Goal: Task Accomplishment & Management: Complete application form

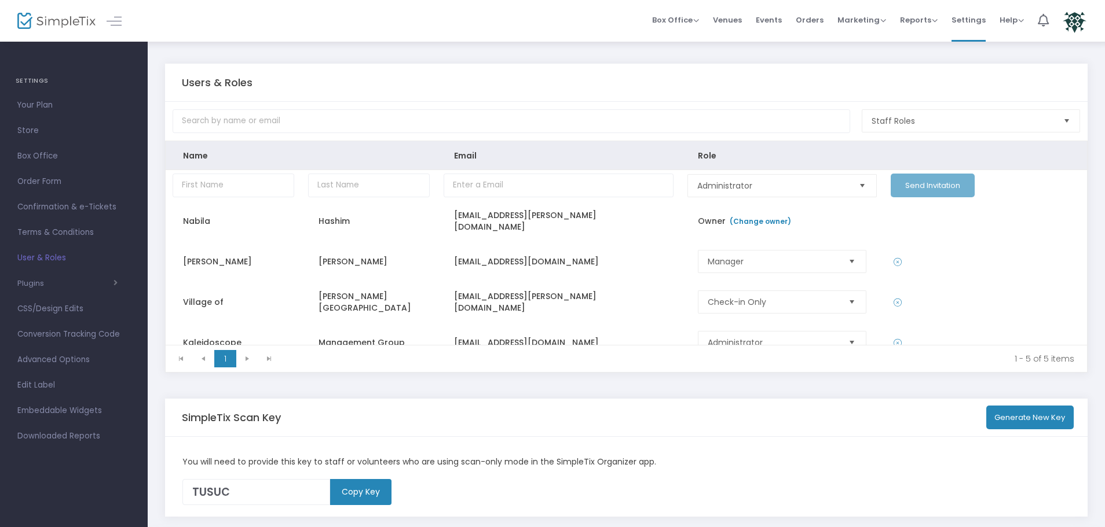
click at [62, 25] on img at bounding box center [56, 21] width 78 height 17
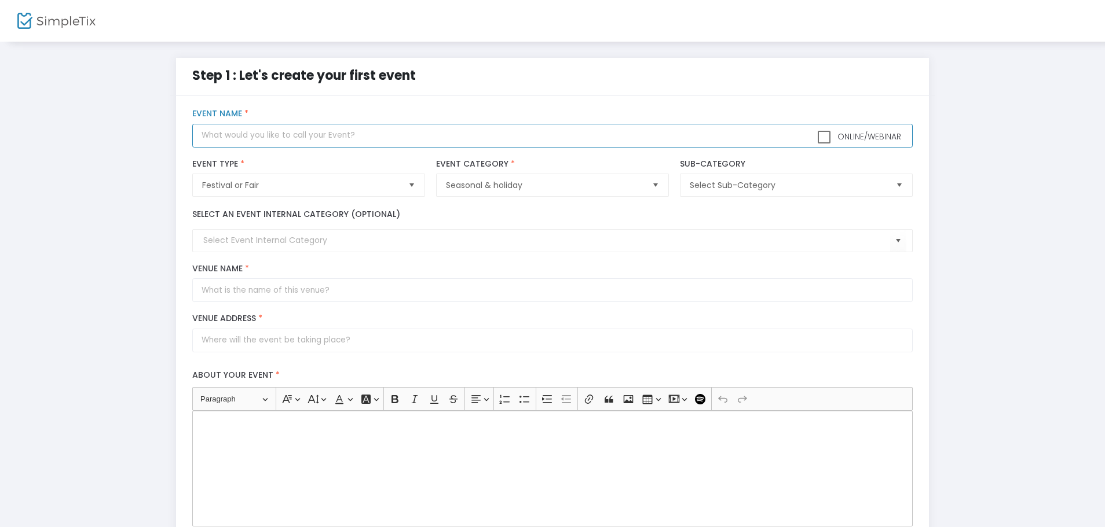
click at [241, 138] on input "text" at bounding box center [552, 136] width 720 height 24
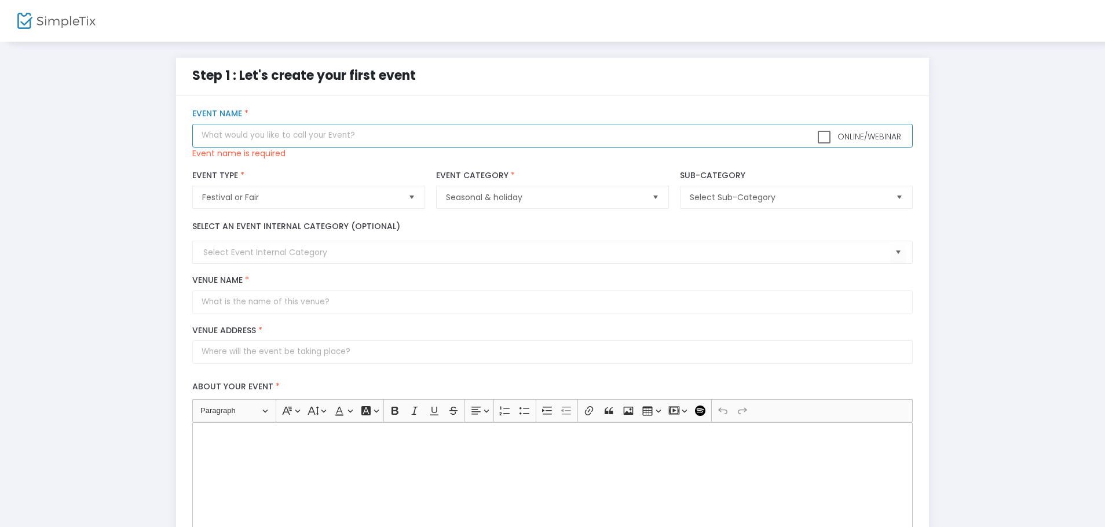
click at [258, 135] on input "text" at bounding box center [552, 136] width 720 height 24
paste input "Family Fall Fest"
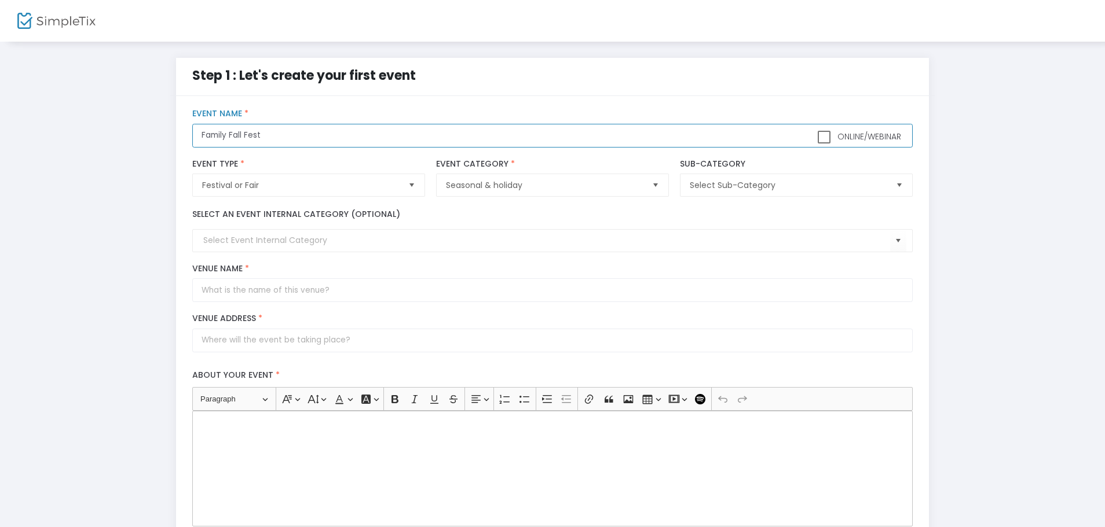
scroll to position [58, 0]
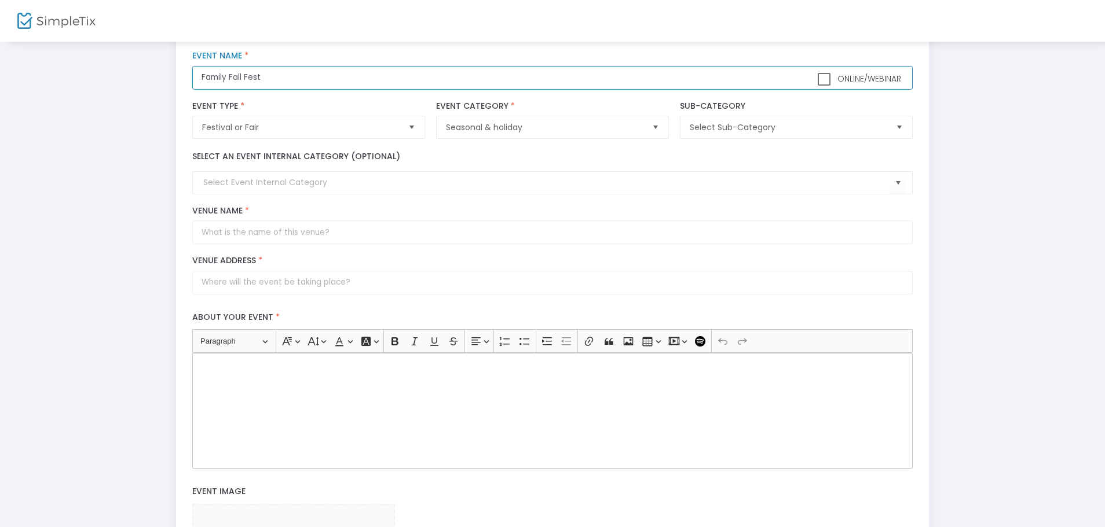
type input "Family Fall Fest"
click at [237, 236] on input "Venue Name *" at bounding box center [552, 233] width 720 height 24
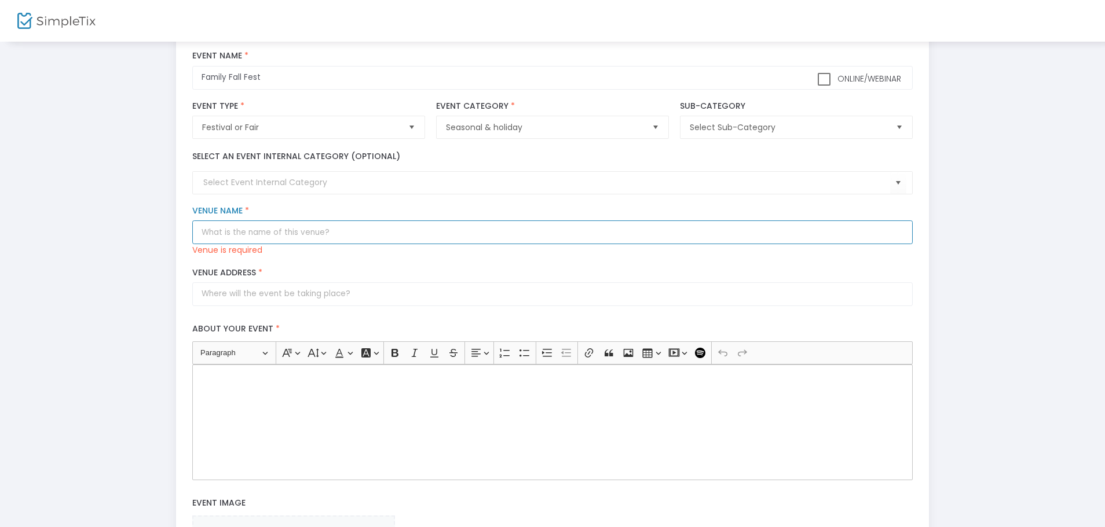
click at [218, 235] on input "Venue Name *" at bounding box center [552, 233] width 720 height 24
paste input "Walker Park"
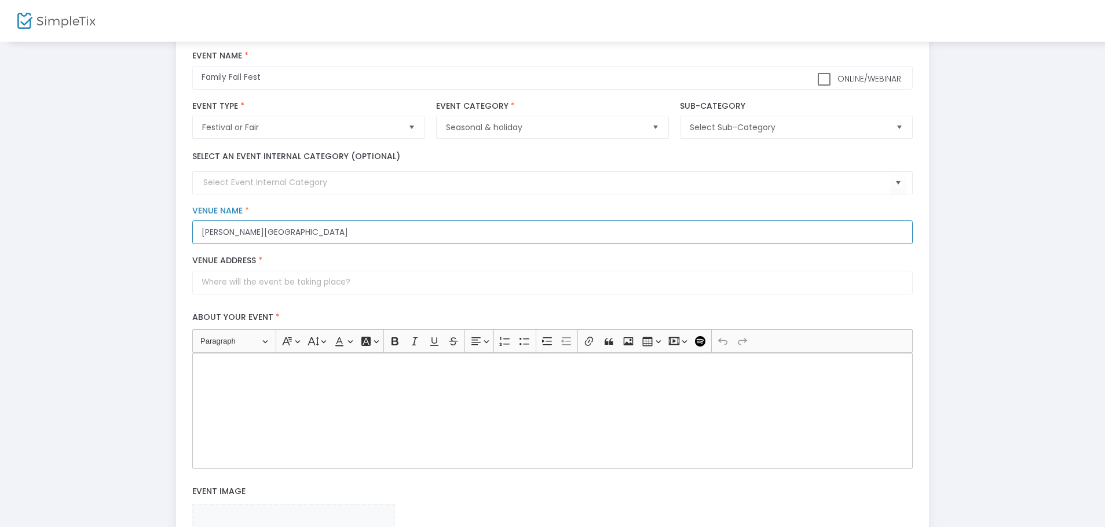
type input "Walker Park"
click at [302, 278] on input "Venue Address *" at bounding box center [552, 283] width 720 height 24
paste input "7425 South Wolf Road Burr Ridge, Illinois 60527"
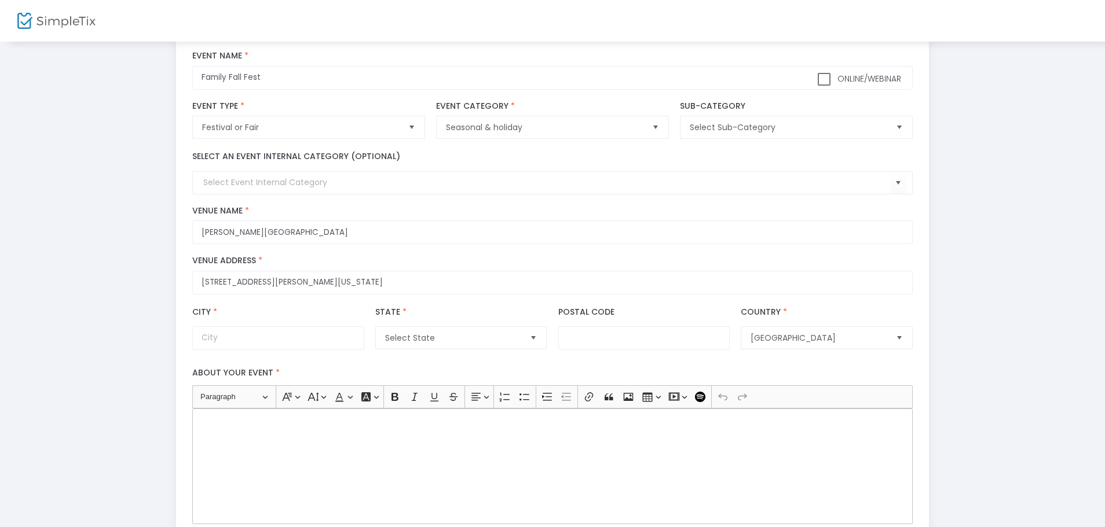
type input "7425 South Wolf Road"
type input "Burr Ridge"
type input "60527"
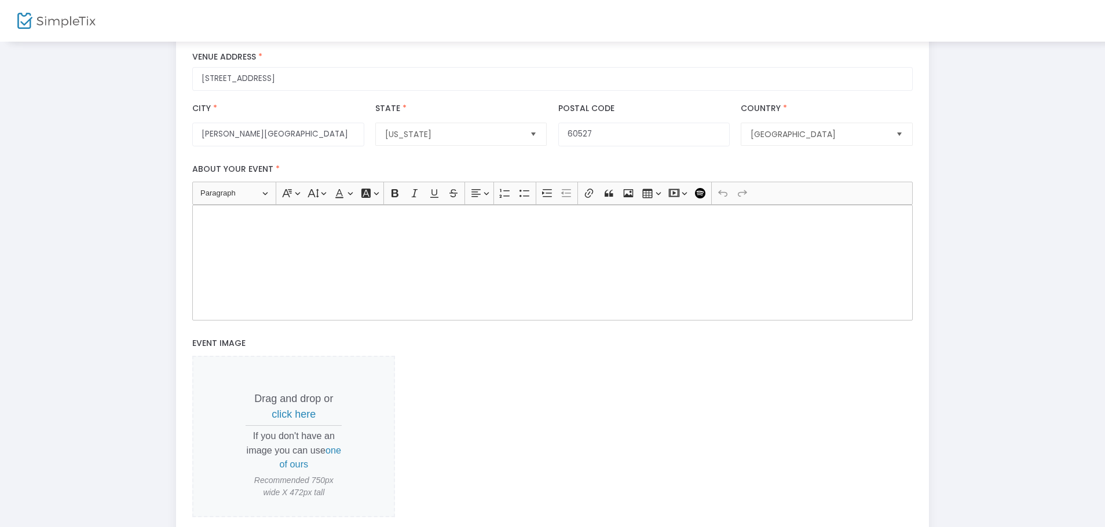
scroll to position [289, 0]
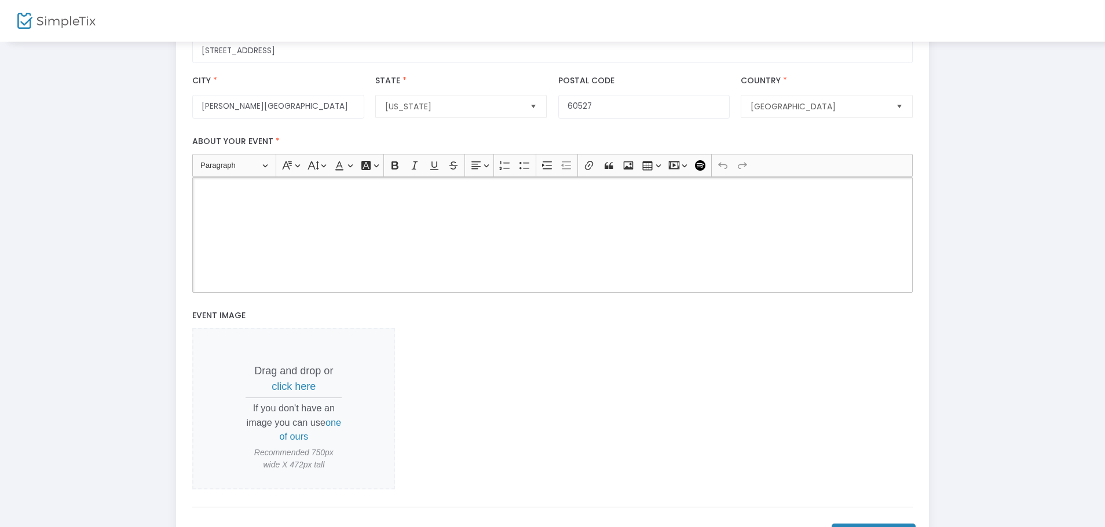
click at [300, 239] on div "Rich Text Editor, main" at bounding box center [552, 235] width 720 height 116
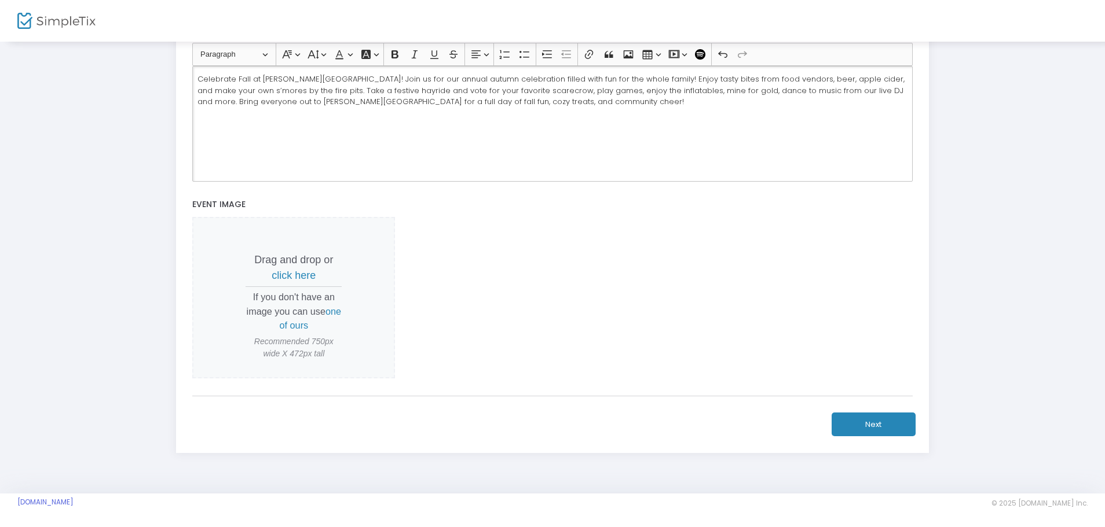
scroll to position [402, 0]
click at [869, 421] on button "Next" at bounding box center [873, 424] width 84 height 24
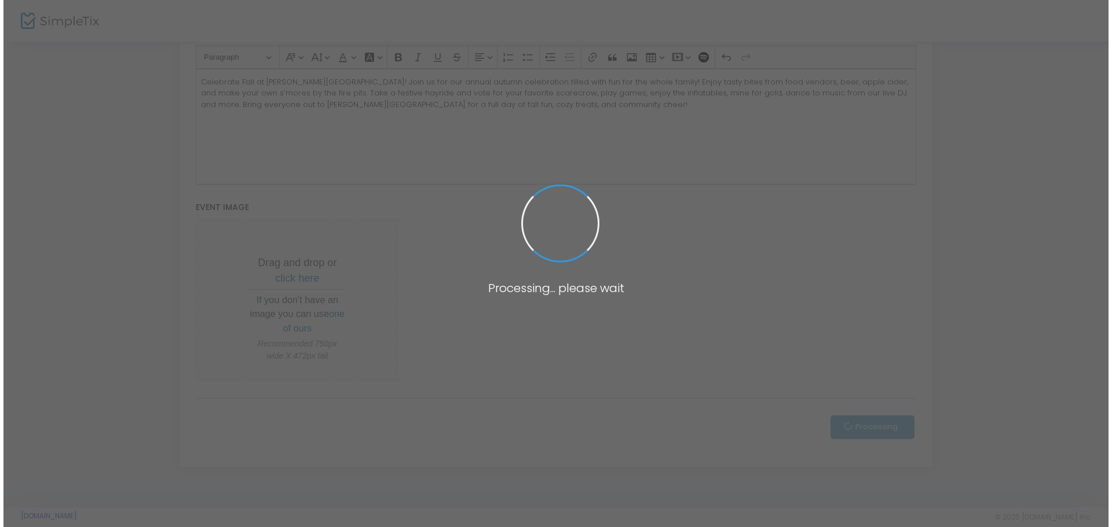
scroll to position [0, 0]
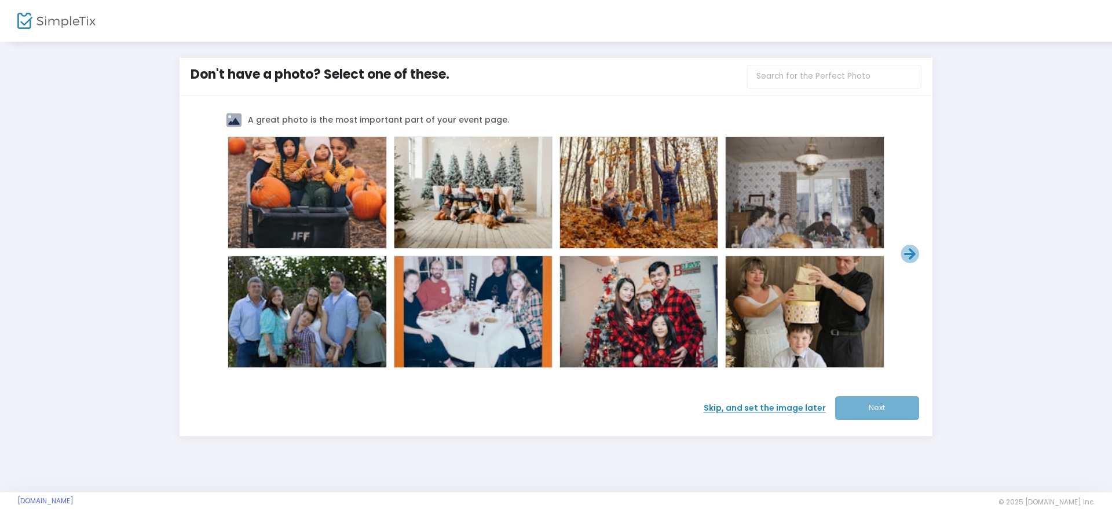
click at [776, 414] on span "Skip, and set the image later" at bounding box center [768, 408] width 131 height 12
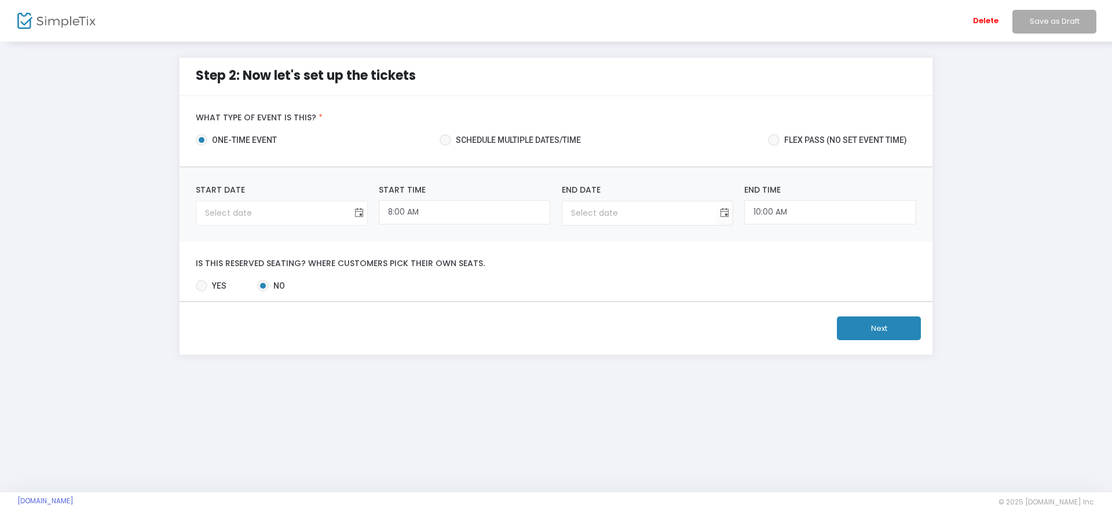
click at [357, 214] on span "Toggle calendar" at bounding box center [358, 213] width 19 height 19
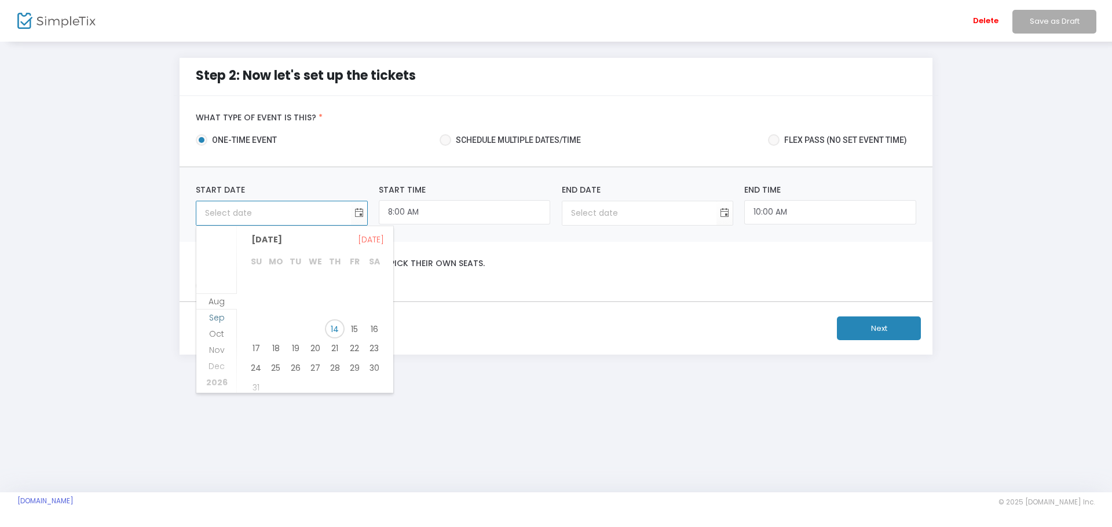
click at [214, 312] on span "Sep" at bounding box center [217, 318] width 16 height 12
click at [364, 346] on span "26" at bounding box center [354, 344] width 20 height 20
type input "9/26/2025"
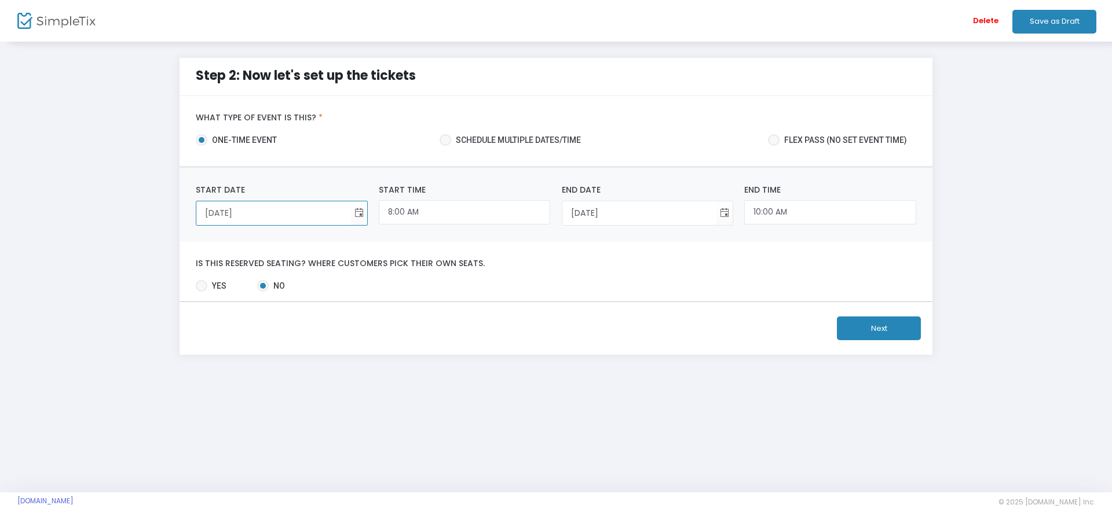
click at [277, 221] on input "9/26/2025" at bounding box center [273, 213] width 154 height 24
click at [350, 207] on input "9/26/2025" at bounding box center [273, 213] width 154 height 24
click at [358, 210] on span "Toggle calendar" at bounding box center [358, 213] width 19 height 19
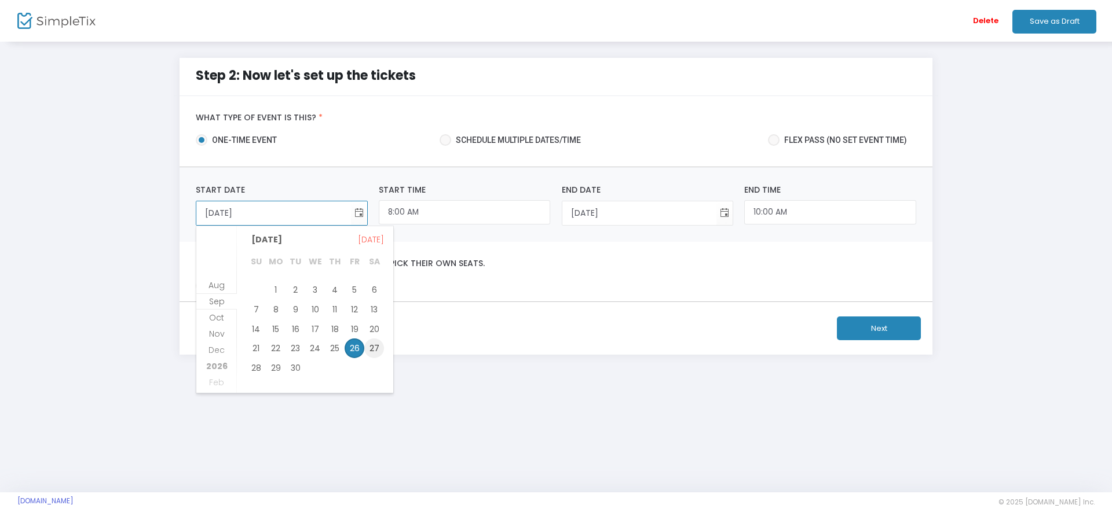
click at [379, 349] on span "27" at bounding box center [374, 349] width 20 height 20
type input "9/27/2025"
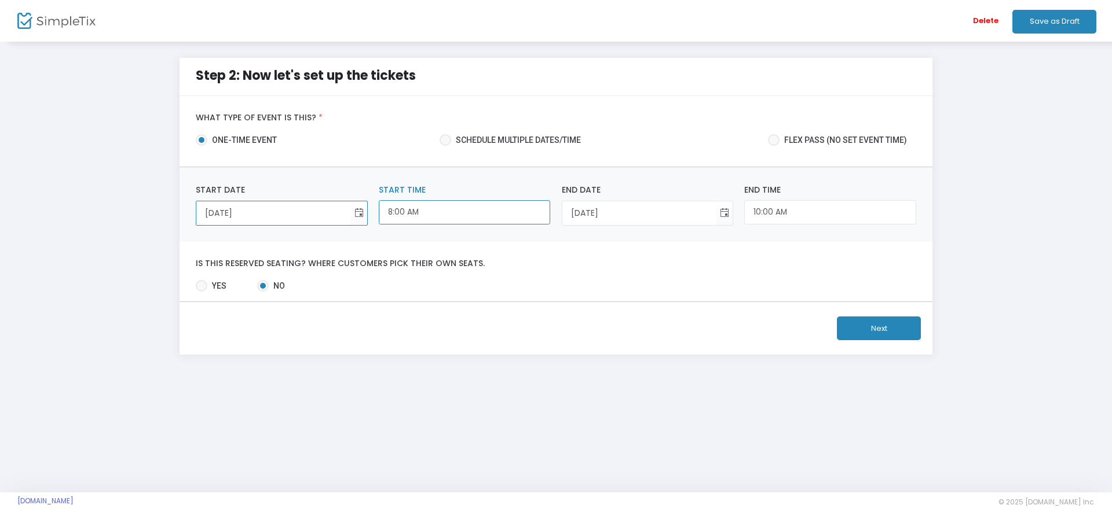
click at [429, 220] on input "8:00 AM" at bounding box center [464, 212] width 171 height 25
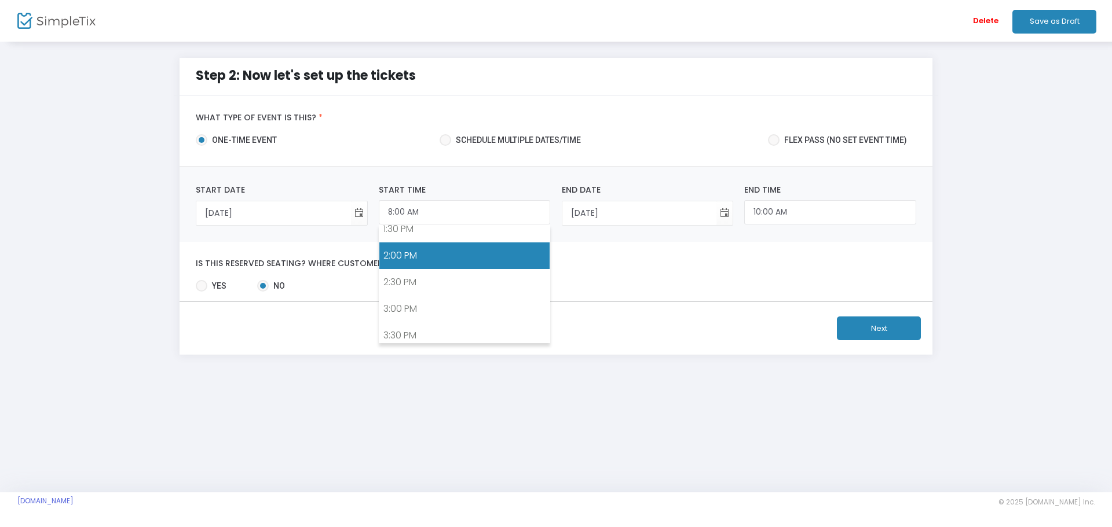
click at [420, 258] on link "2:00 PM" at bounding box center [464, 256] width 170 height 27
type input "2:00 PM"
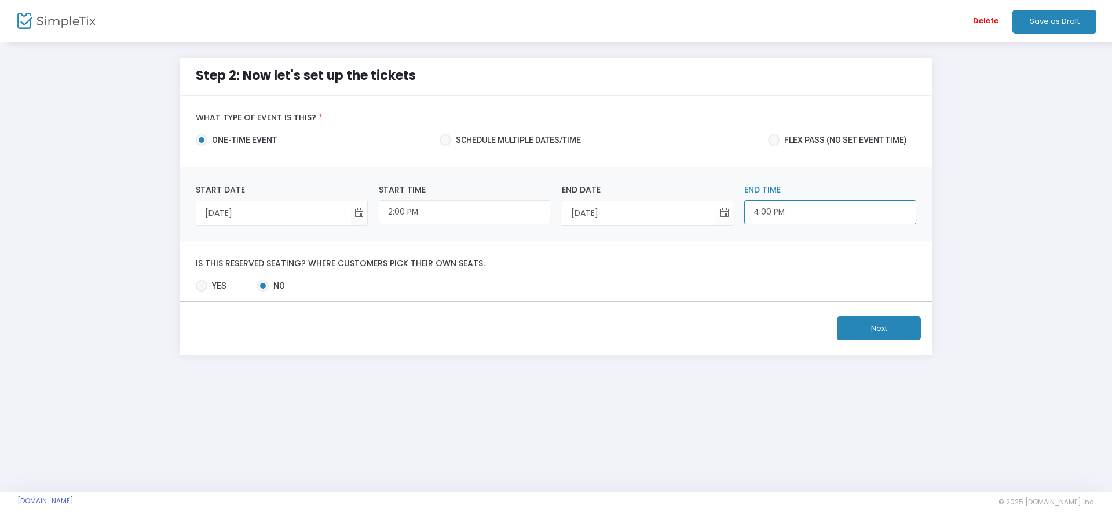
click at [794, 219] on input "4:00 PM" at bounding box center [829, 212] width 171 height 25
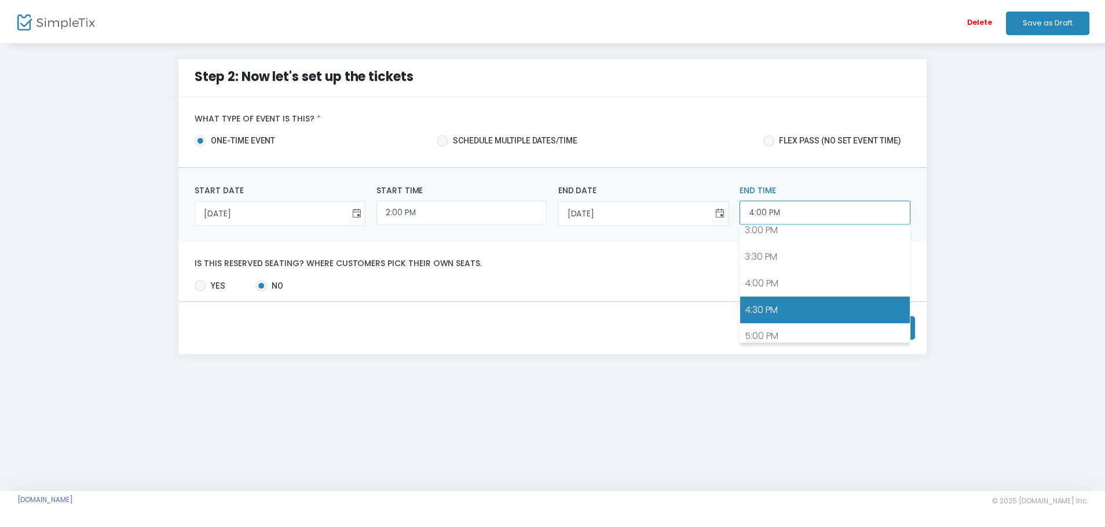
scroll to position [864, 0]
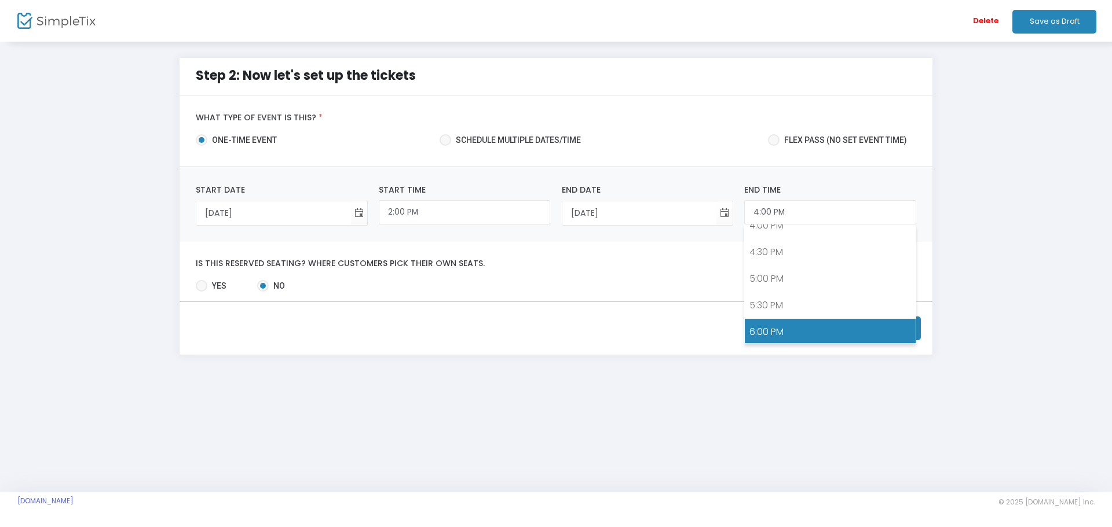
drag, startPoint x: 802, startPoint y: 325, endPoint x: 782, endPoint y: 330, distance: 20.2
click at [802, 326] on link "6:00 PM" at bounding box center [830, 332] width 170 height 27
type input "6:00 PM"
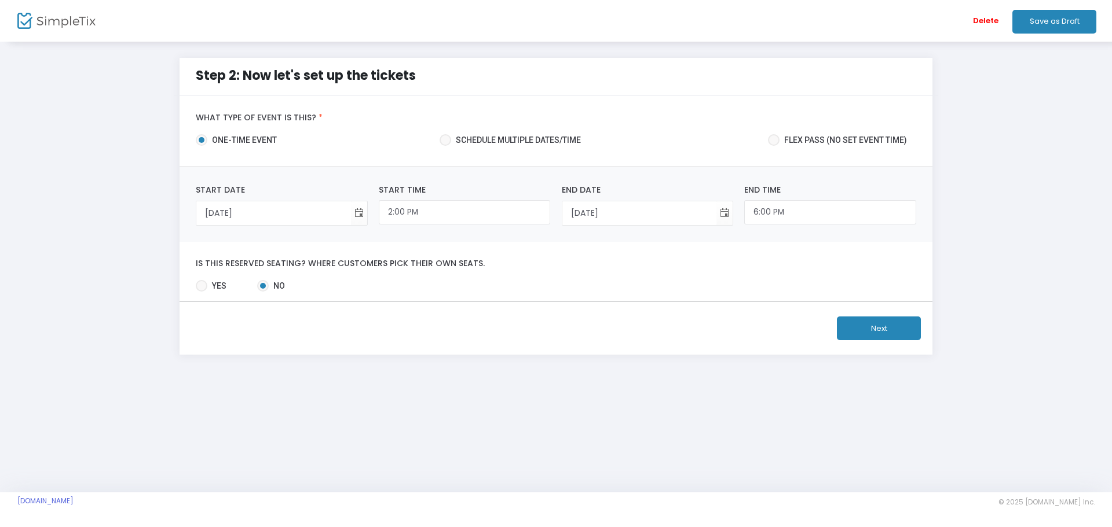
click at [645, 341] on div "Next" at bounding box center [555, 328] width 753 height 53
click at [867, 332] on button "Next" at bounding box center [879, 329] width 84 height 24
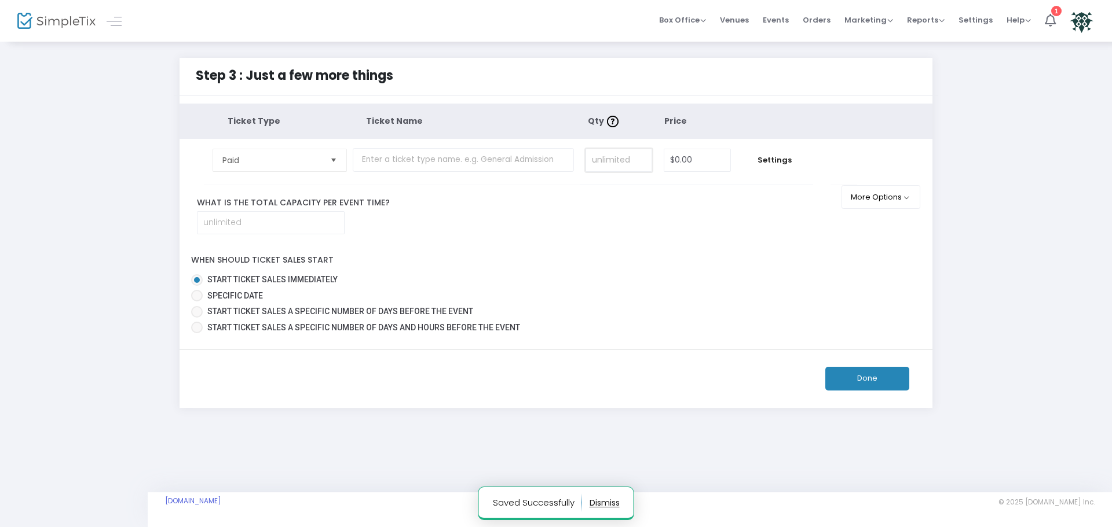
click at [603, 160] on input at bounding box center [618, 160] width 65 height 22
click at [513, 159] on input "text" at bounding box center [463, 160] width 221 height 24
type input "Pre-registration"
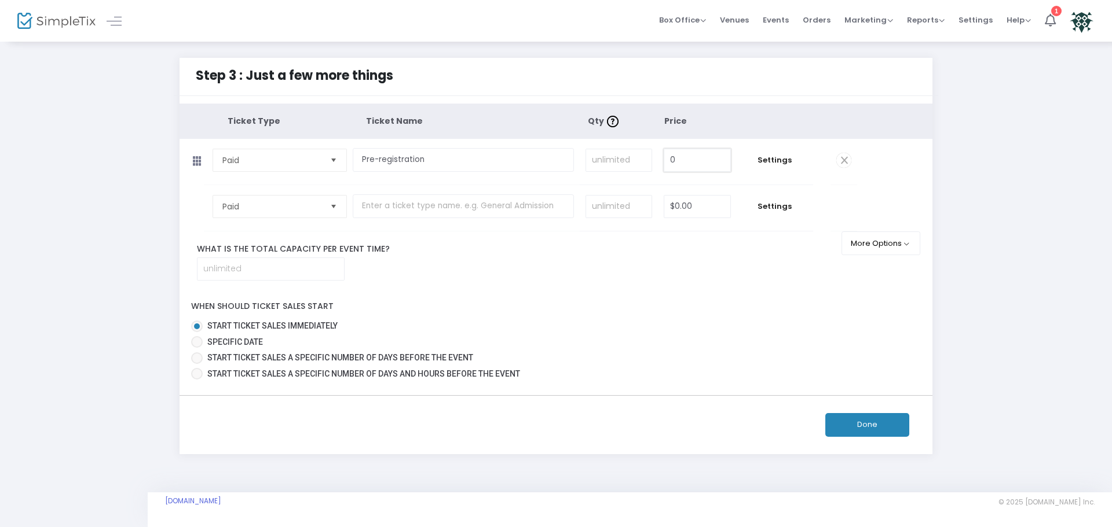
click at [668, 157] on input "0" at bounding box center [697, 160] width 66 height 22
type input "$5.00"
click at [649, 305] on div "When should ticket sales start Start ticket sales immediately Specific Date Sta…" at bounding box center [556, 338] width 764 height 92
click at [786, 151] on td "Settings" at bounding box center [774, 162] width 76 height 46
click at [786, 153] on td "Settings" at bounding box center [774, 162] width 76 height 46
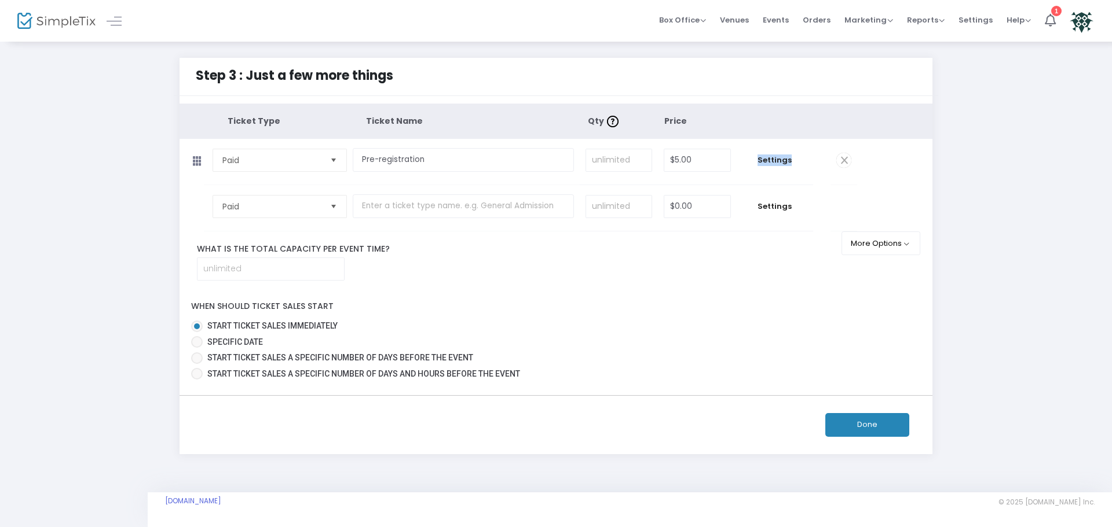
click at [775, 166] on td "Settings" at bounding box center [774, 162] width 76 height 46
click at [775, 163] on span "Settings" at bounding box center [774, 161] width 65 height 12
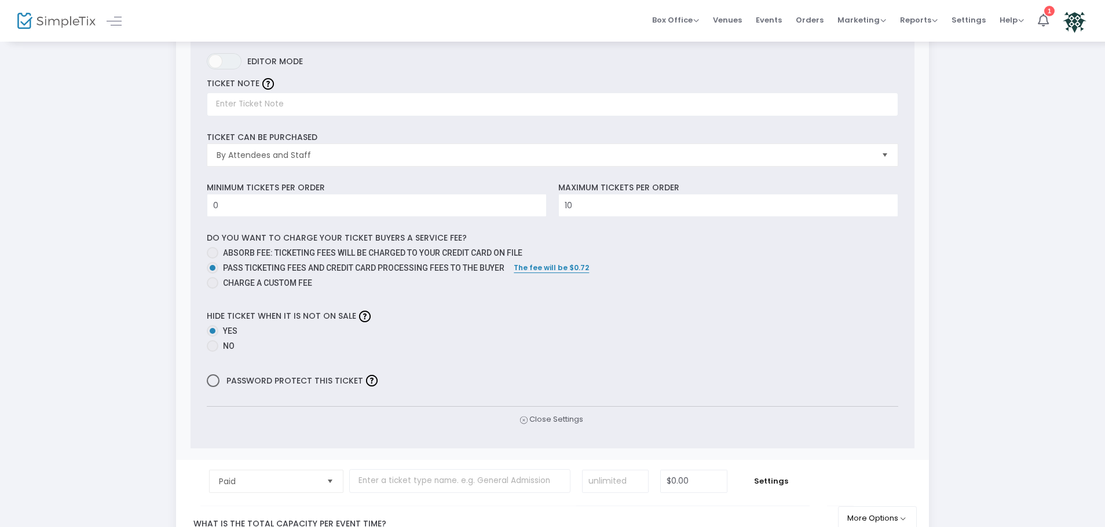
scroll to position [232, 0]
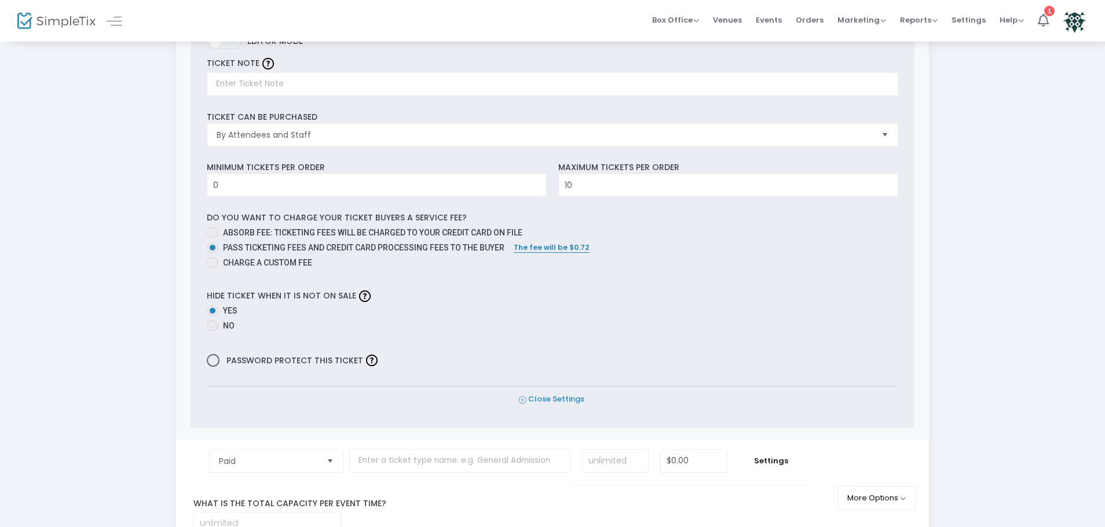
click at [545, 395] on span "Close Settings" at bounding box center [551, 400] width 65 height 12
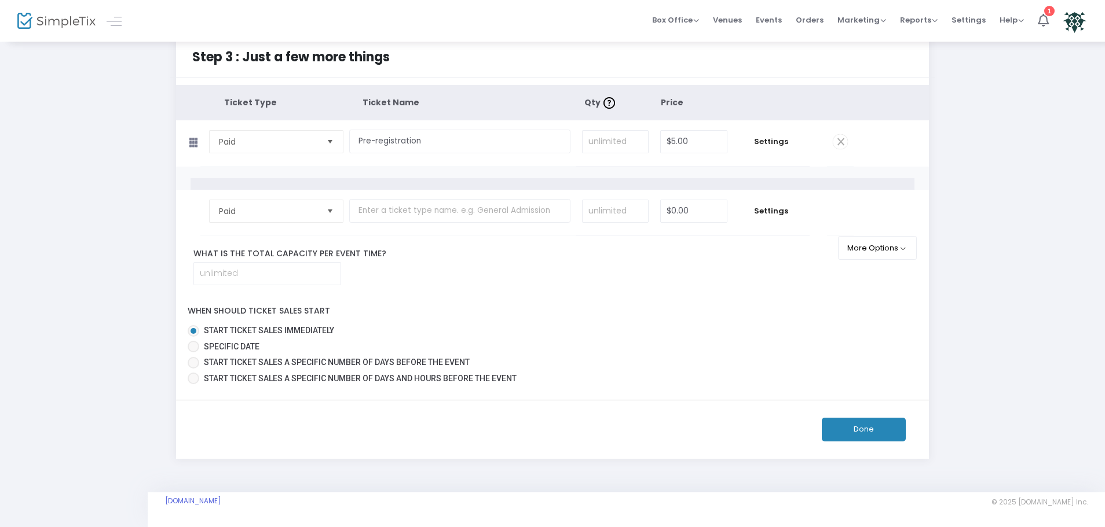
scroll to position [0, 0]
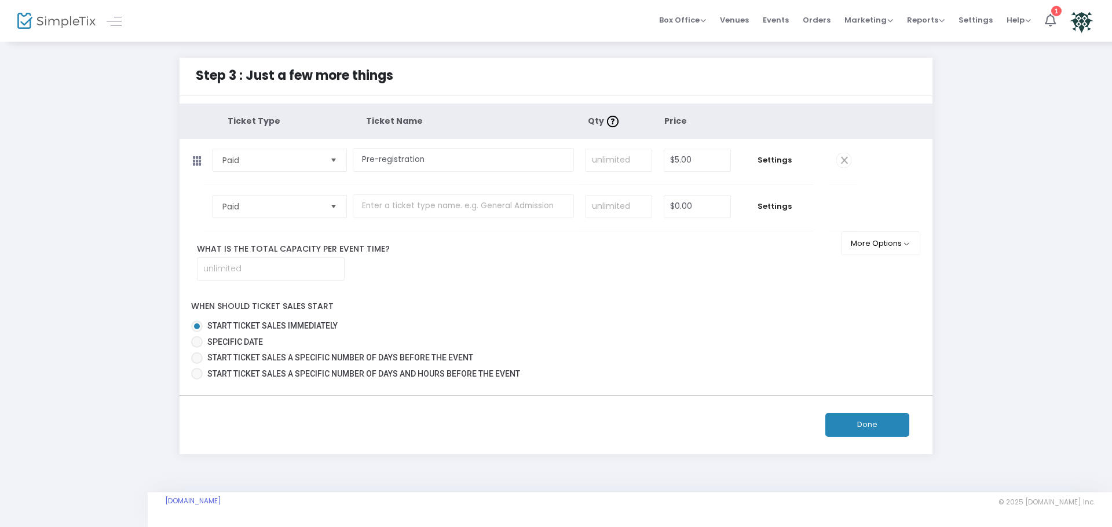
click at [232, 347] on span "Specific Date" at bounding box center [235, 342] width 56 height 9
click at [197, 348] on input "Specific Date" at bounding box center [196, 348] width 1 height 1
radio input "true"
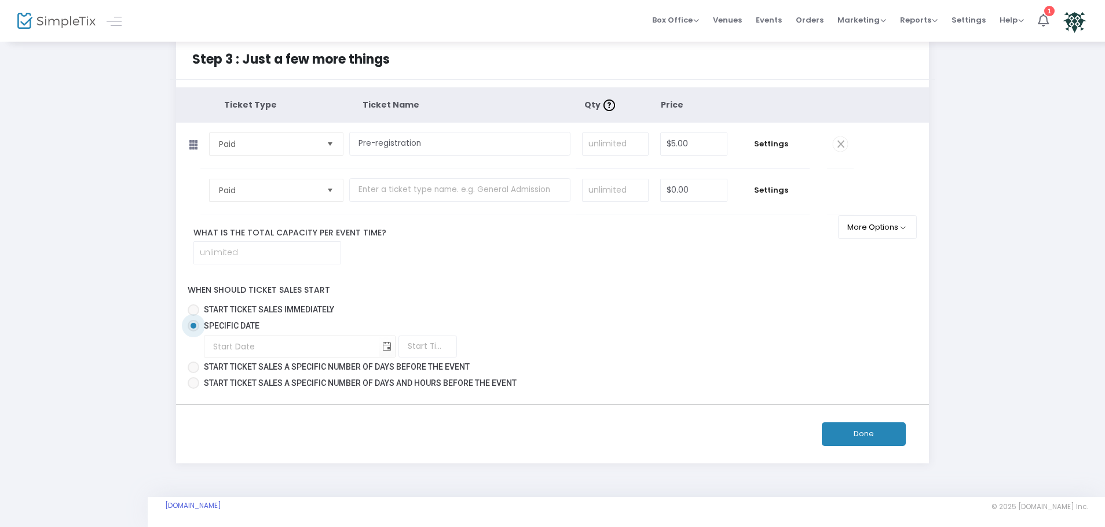
scroll to position [21, 0]
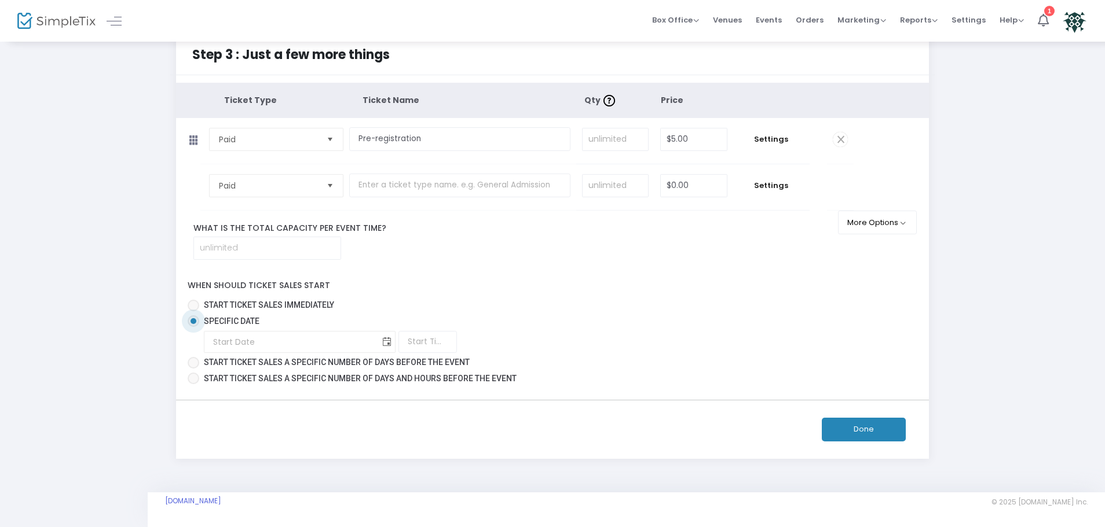
click at [377, 343] on span "Toggle calendar" at bounding box center [386, 342] width 19 height 19
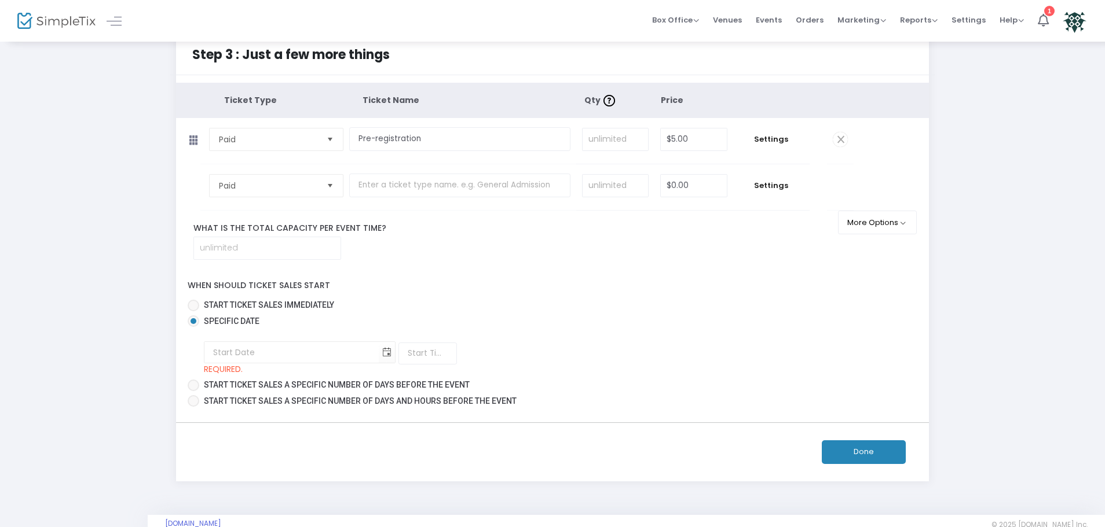
click at [453, 281] on div "When should ticket sales start Start ticket sales immediately Specific Date Req…" at bounding box center [552, 341] width 764 height 140
click at [251, 309] on span "Start ticket sales immediately" at bounding box center [269, 304] width 130 height 9
click at [193, 311] on input "Start ticket sales immediately" at bounding box center [193, 311] width 1 height 1
radio input "true"
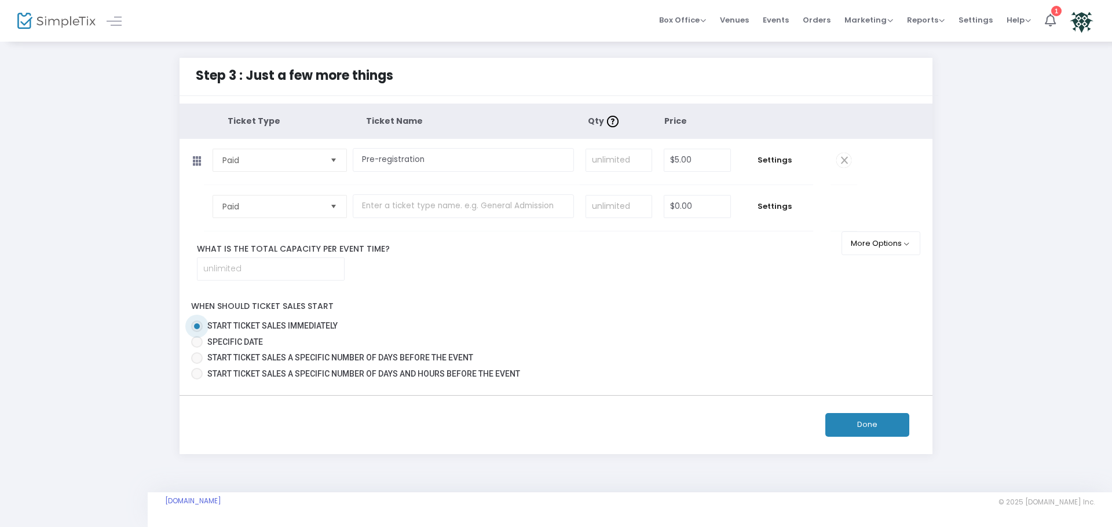
drag, startPoint x: 881, startPoint y: 420, endPoint x: 801, endPoint y: 438, distance: 81.5
click at [881, 420] on button "Done" at bounding box center [867, 425] width 84 height 24
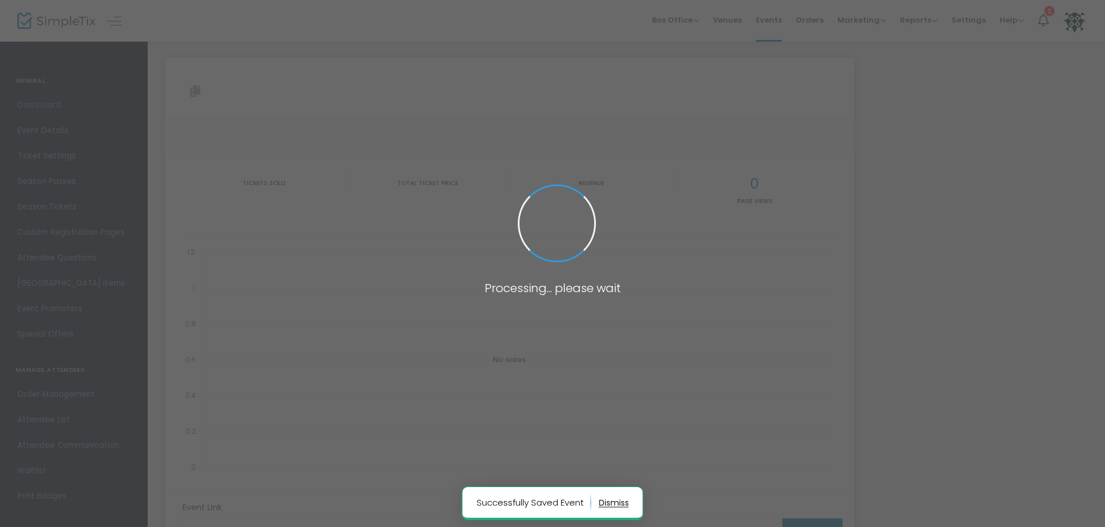
type input "https://www.simpletix.com/e/family-fall-fest-tickets-232221"
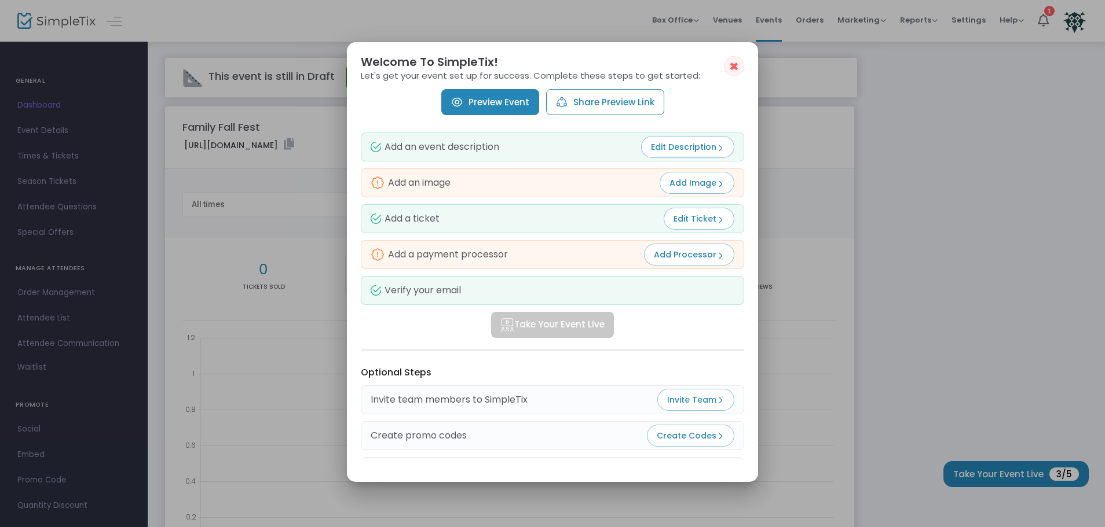
click at [708, 260] on span "Add Processor" at bounding box center [689, 255] width 71 height 12
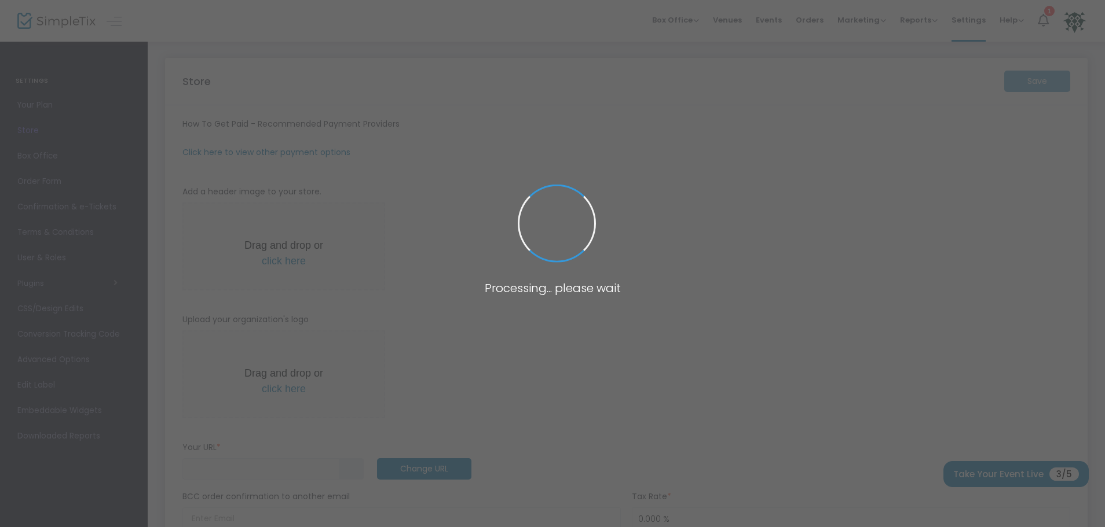
type input "[URL]"
radio input "false"
radio input "true"
type input "Village of [PERSON_NAME][GEOGRAPHIC_DATA]"
type input "[PHONE_NUMBER]"
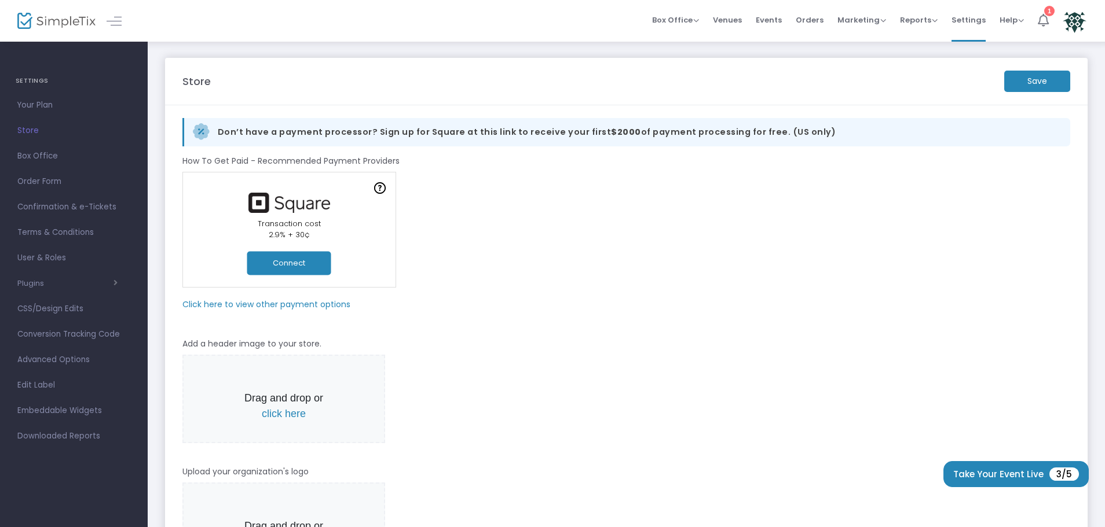
click at [1051, 13] on div "1" at bounding box center [1049, 11] width 10 height 10
click at [662, 266] on div "Online Orders Transaction cost 2% + 0.79¢ Create a new payment account In-Perso…" at bounding box center [626, 230] width 899 height 116
click at [1069, 10] on img at bounding box center [1074, 21] width 24 height 24
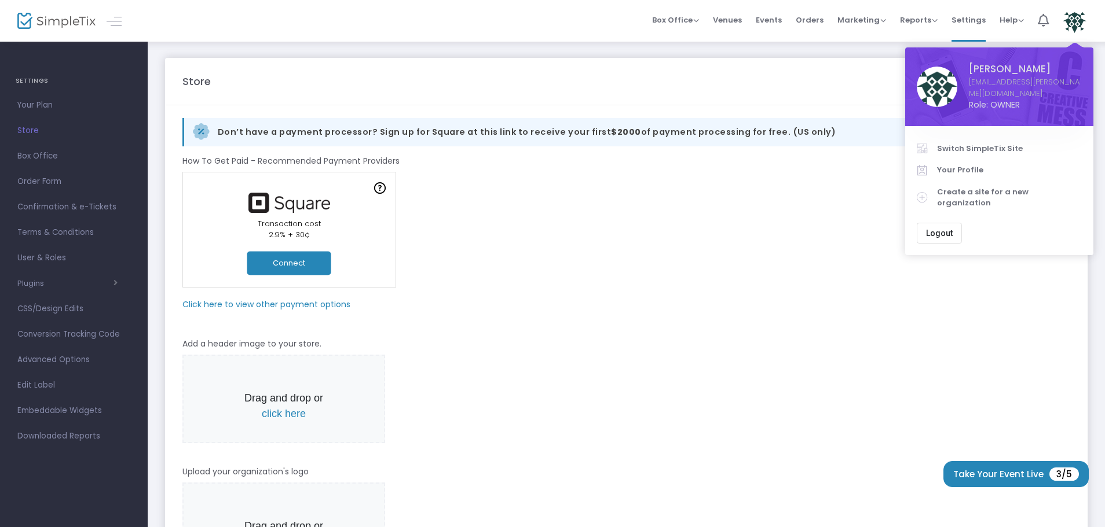
click at [1071, 16] on img at bounding box center [1074, 21] width 24 height 24
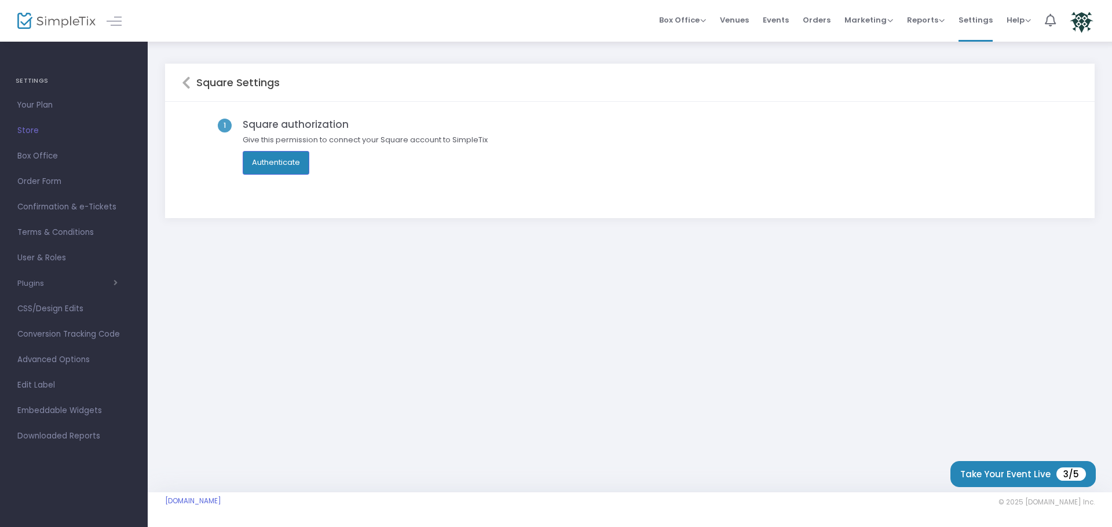
click at [1082, 27] on img at bounding box center [1081, 21] width 24 height 24
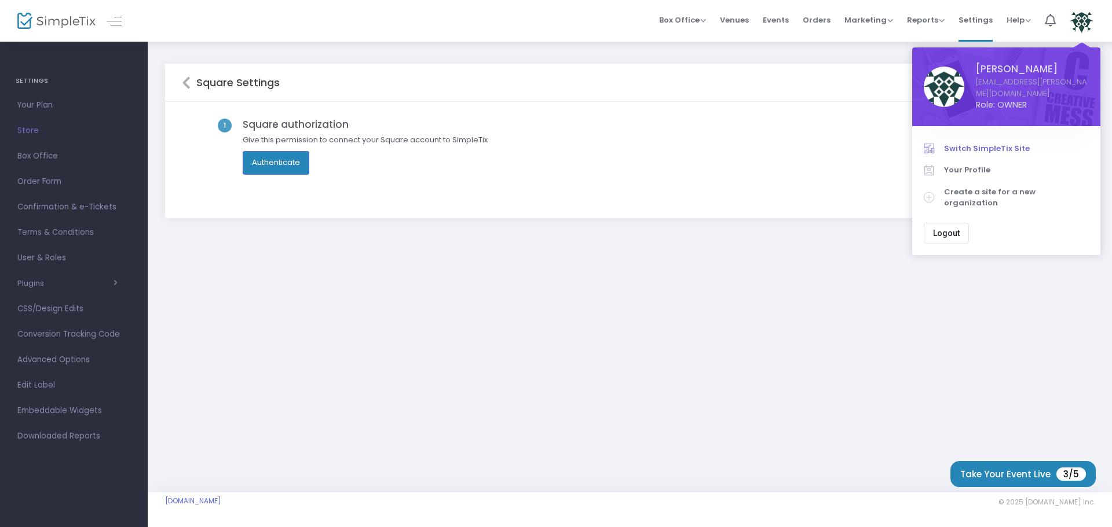
click at [977, 144] on span "Switch SimpleTix Site" at bounding box center [1016, 149] width 145 height 12
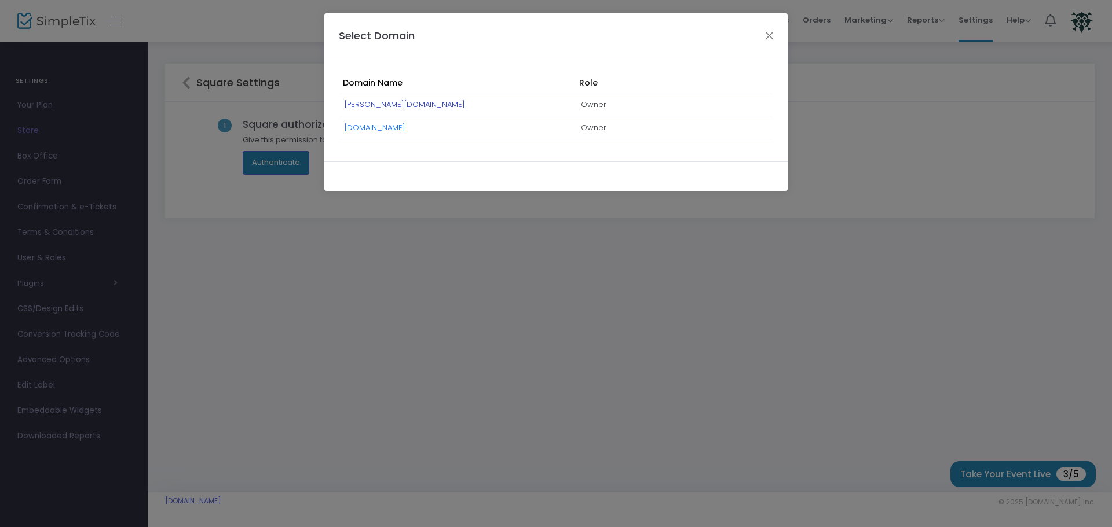
click at [368, 108] on link "[PERSON_NAME][DOMAIN_NAME]" at bounding box center [404, 104] width 120 height 11
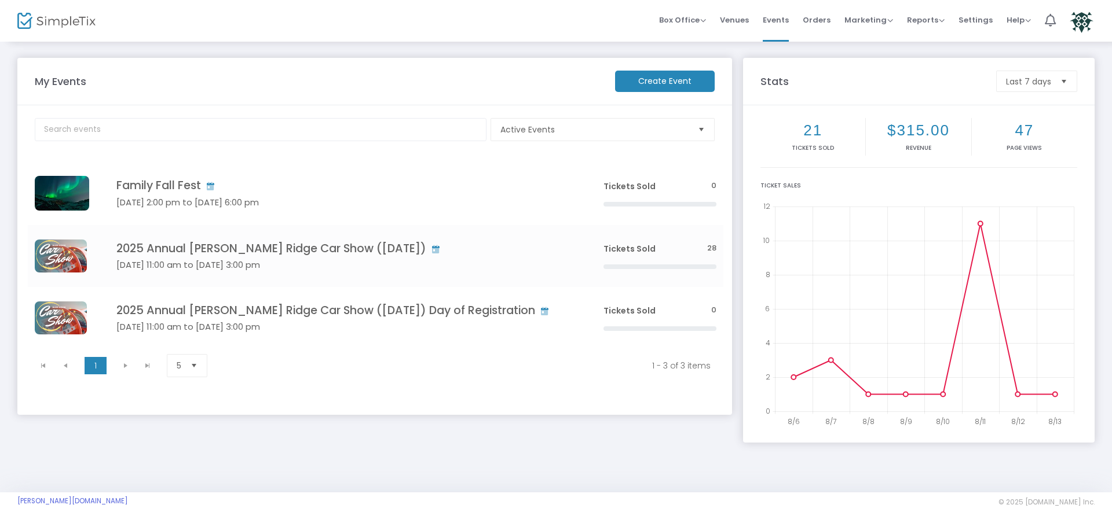
click at [365, 455] on div "My Events Create Event Active Events Event Category Type No section found Famil…" at bounding box center [556, 251] width 1112 height 420
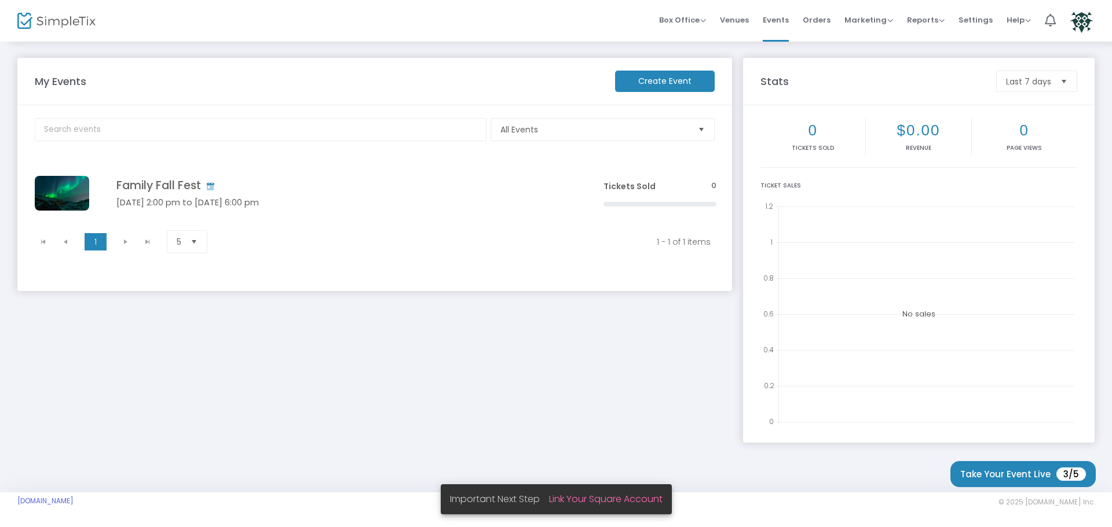
click at [348, 394] on div "My Events Create Event All Events Event Category Type No section found Family F…" at bounding box center [374, 244] width 725 height 373
click at [964, 19] on span "Settings" at bounding box center [975, 20] width 34 height 30
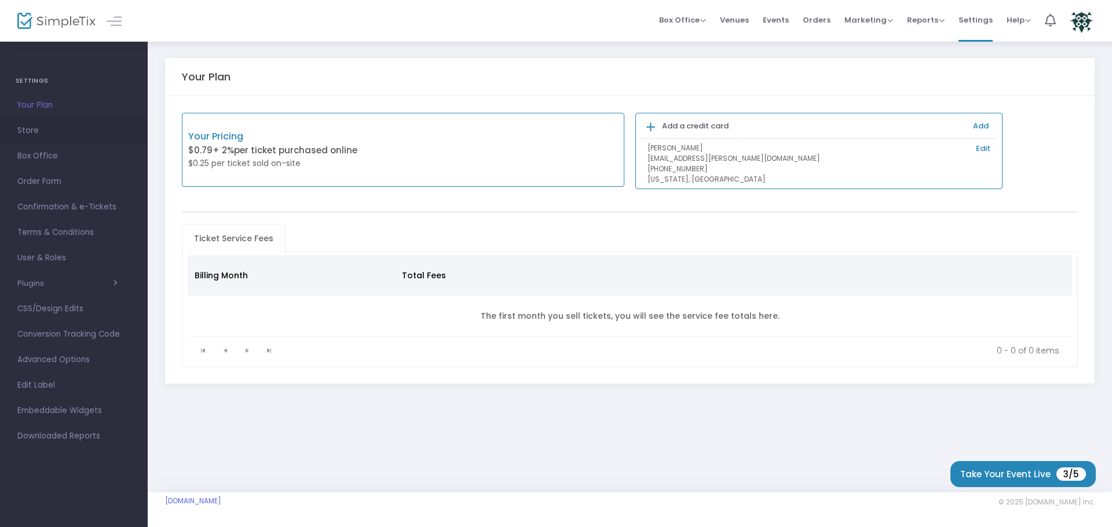
click at [35, 132] on span "Store" at bounding box center [73, 130] width 113 height 15
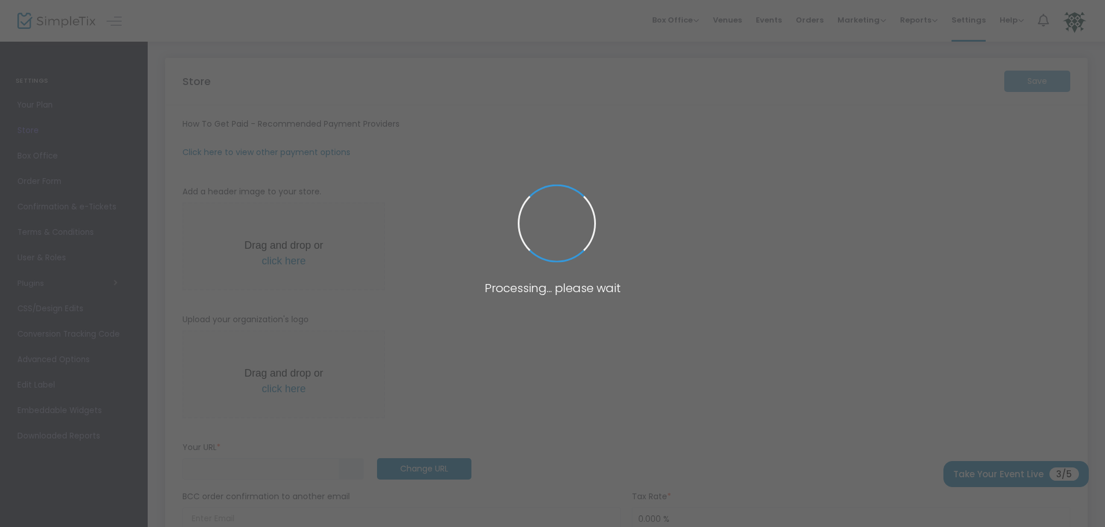
type input "[URL]"
radio input "false"
radio input "true"
type input "Village of [PERSON_NAME][GEOGRAPHIC_DATA]"
type input "[PHONE_NUMBER]"
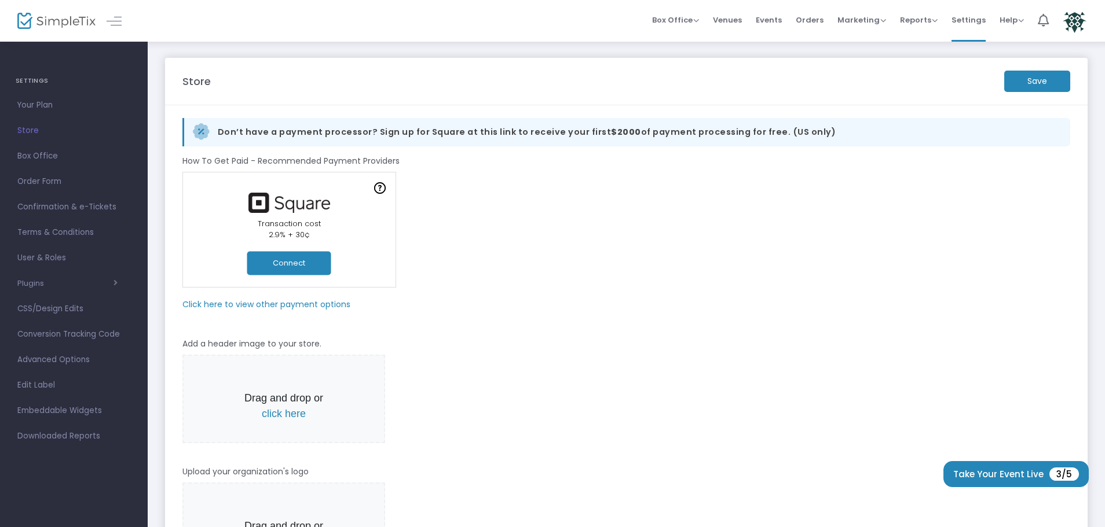
click at [512, 228] on div "Online Orders Transaction cost 2% + 0.79¢ Create a new payment account In-Perso…" at bounding box center [626, 230] width 899 height 116
click at [281, 262] on button "Connect" at bounding box center [289, 263] width 84 height 24
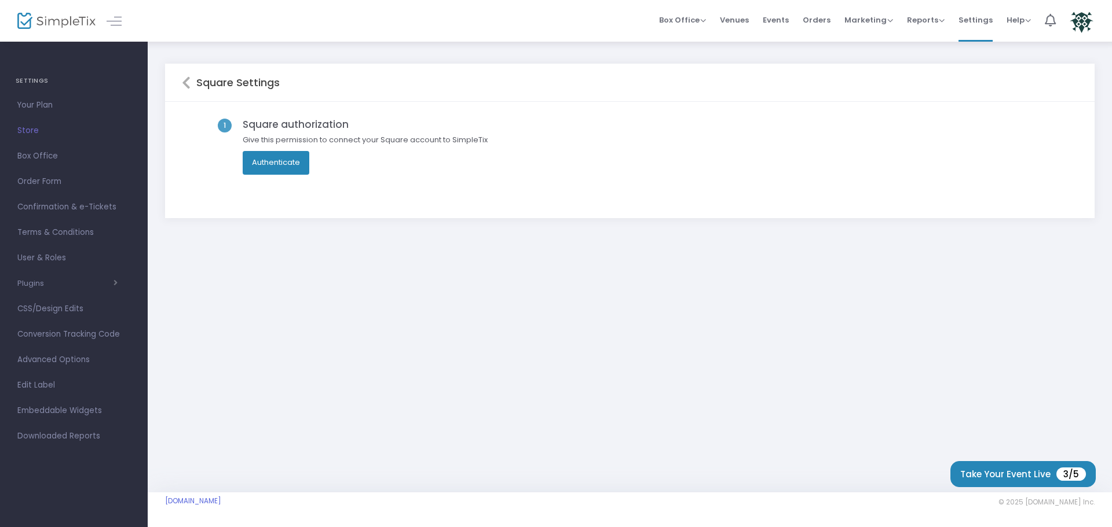
click at [287, 171] on button "Authenticate" at bounding box center [276, 162] width 67 height 23
drag, startPoint x: 537, startPoint y: 327, endPoint x: 505, endPoint y: 333, distance: 31.9
click at [537, 327] on div "Square Settings 1 Square authorization Give this permission to connect your Squ…" at bounding box center [630, 267] width 964 height 452
click at [817, 377] on div "Square Settings 1 Square authorization Give this permission to connect your Squ…" at bounding box center [630, 267] width 964 height 452
click at [438, 379] on div "Square Settings 1 Square authorization Give this permission to connect your Squ…" at bounding box center [630, 267] width 964 height 452
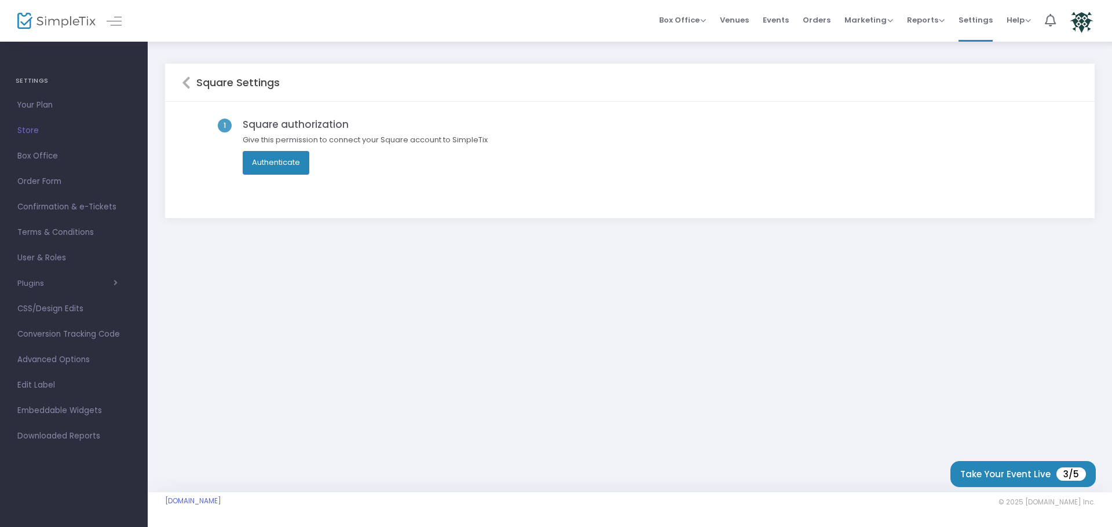
click at [423, 389] on div "Square Settings 1 Square authorization Give this permission to connect your Squ…" at bounding box center [630, 267] width 964 height 452
drag, startPoint x: 37, startPoint y: 256, endPoint x: 194, endPoint y: 324, distance: 170.9
click at [37, 256] on span "User & Roles" at bounding box center [73, 258] width 113 height 15
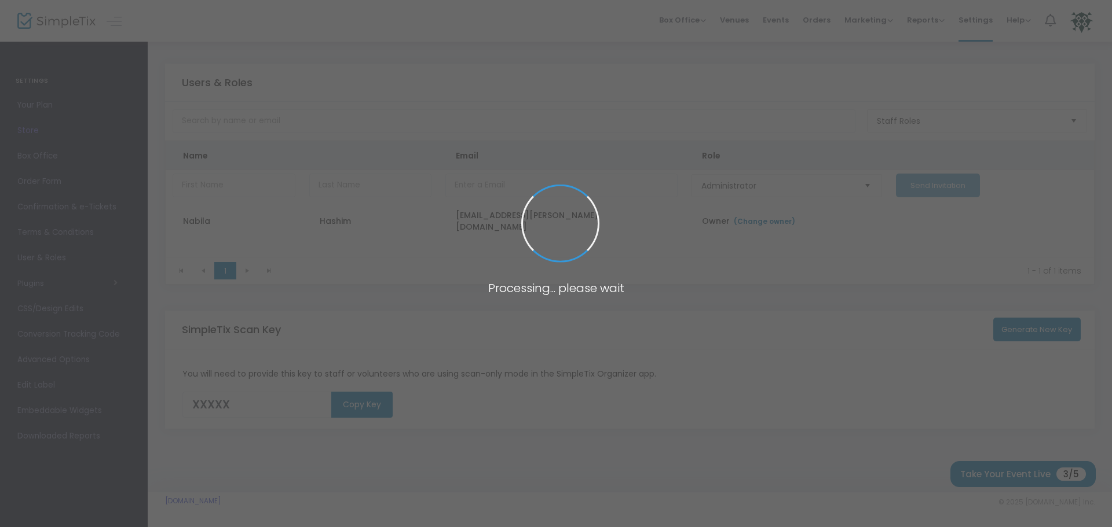
type input "ET9D4"
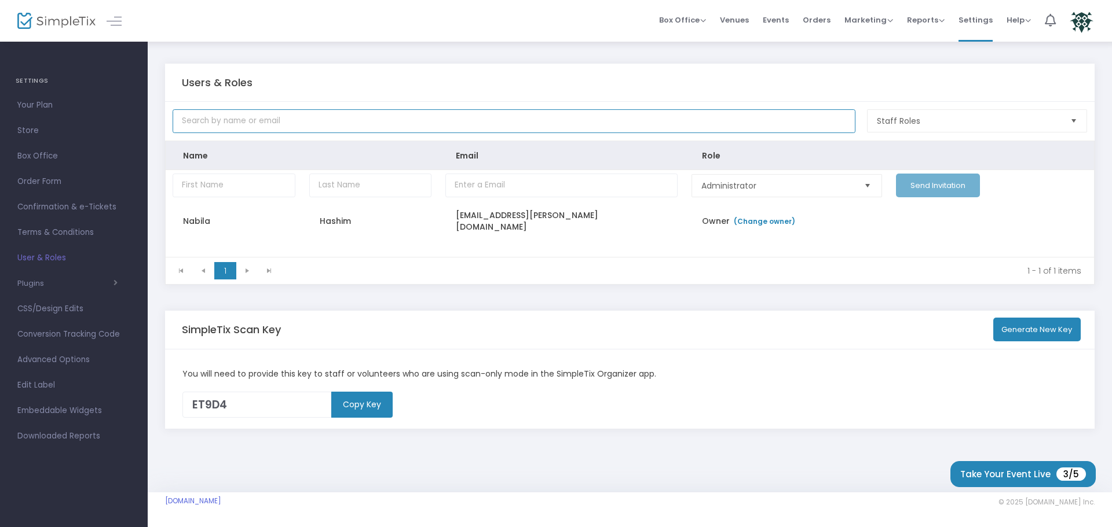
click at [206, 128] on input "text" at bounding box center [514, 121] width 683 height 24
paste input "[EMAIL_ADDRESS][DOMAIN_NAME]"
type input "[EMAIL_ADDRESS][DOMAIN_NAME]"
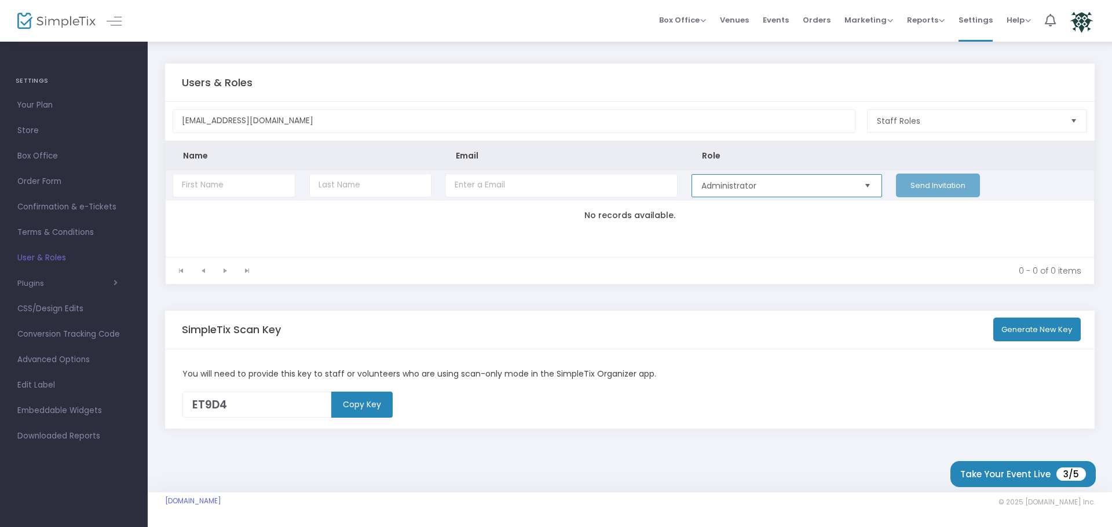
click at [773, 194] on span "Administrator" at bounding box center [777, 186] width 162 height 22
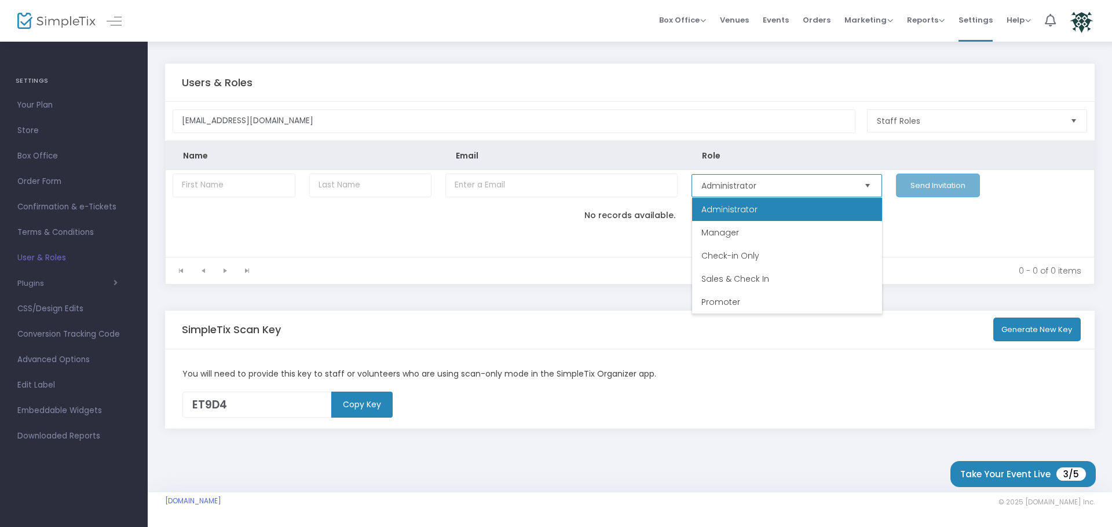
click at [758, 204] on li "Administrator" at bounding box center [787, 209] width 190 height 23
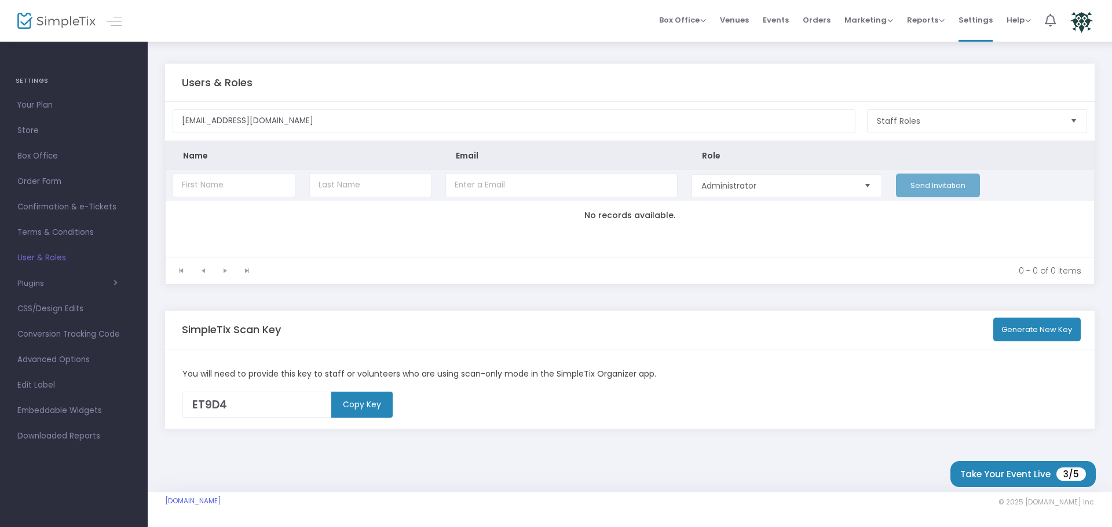
click at [928, 188] on td "Send Invitation" at bounding box center [991, 185] width 205 height 31
click at [471, 192] on input "Data table" at bounding box center [561, 186] width 232 height 24
paste input "[EMAIL_ADDRESS][DOMAIN_NAME]"
type input "[EMAIL_ADDRESS][DOMAIN_NAME]"
click at [231, 191] on input "Data table" at bounding box center [234, 186] width 123 height 24
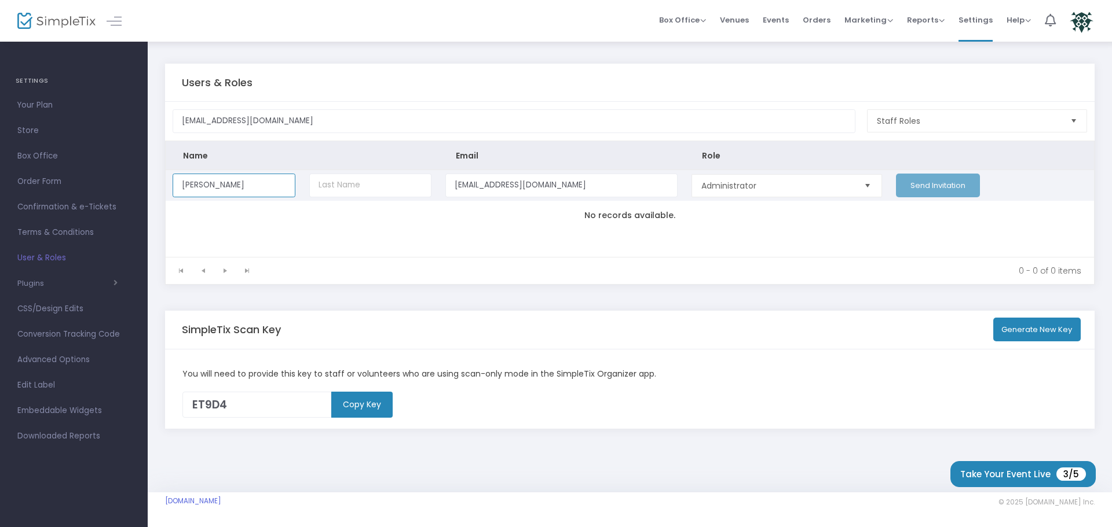
click at [184, 188] on input "[PERSON_NAME]" at bounding box center [234, 186] width 123 height 24
type input "[PERSON_NAME]"
click at [338, 184] on input "Data table" at bounding box center [370, 186] width 123 height 24
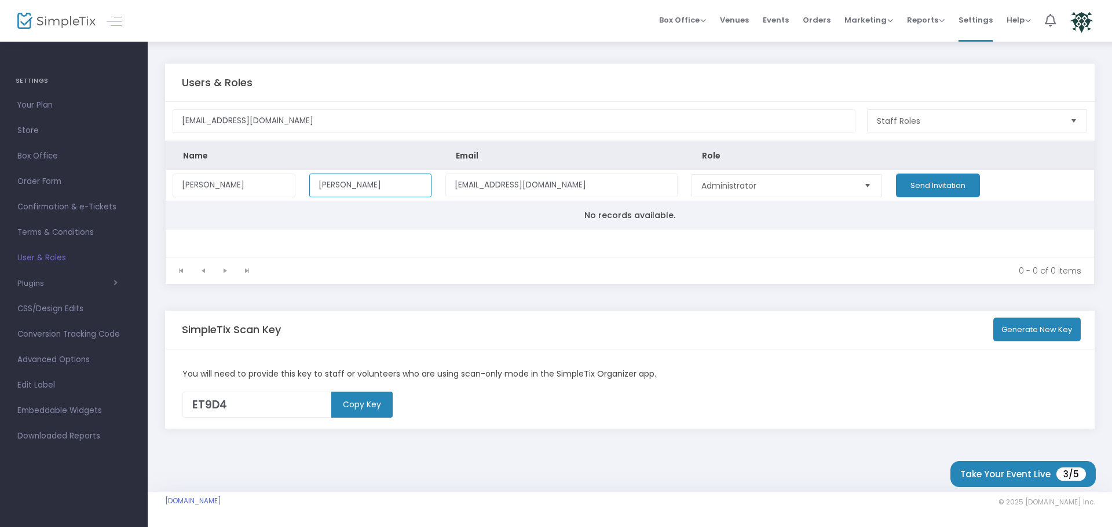
type input "[PERSON_NAME]"
click at [372, 212] on td "No records available." at bounding box center [630, 215] width 928 height 29
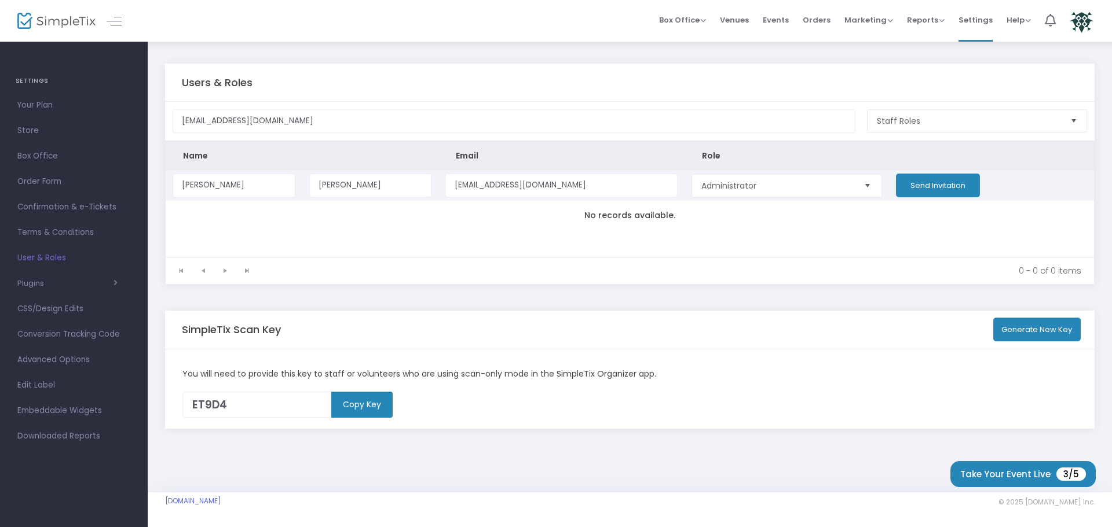
click at [932, 179] on button "Send Invitation" at bounding box center [938, 186] width 84 height 24
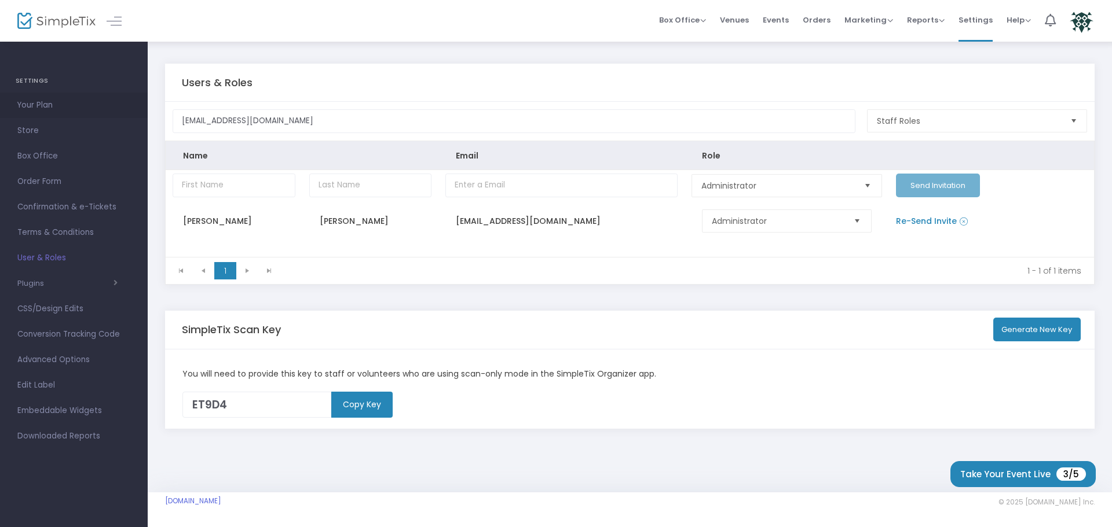
click at [28, 108] on span "Your Plan" at bounding box center [73, 105] width 113 height 15
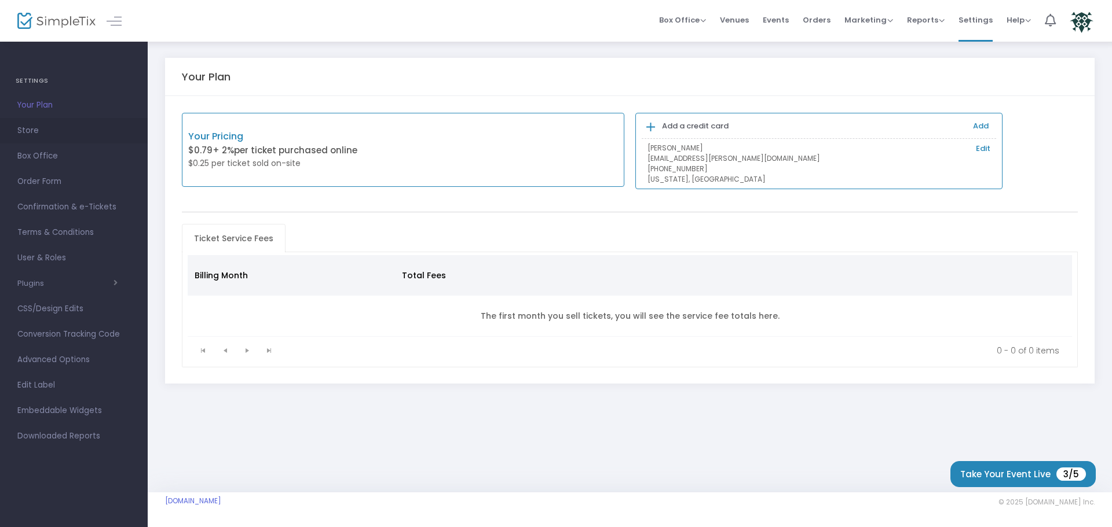
click at [33, 131] on span "Store" at bounding box center [73, 130] width 113 height 15
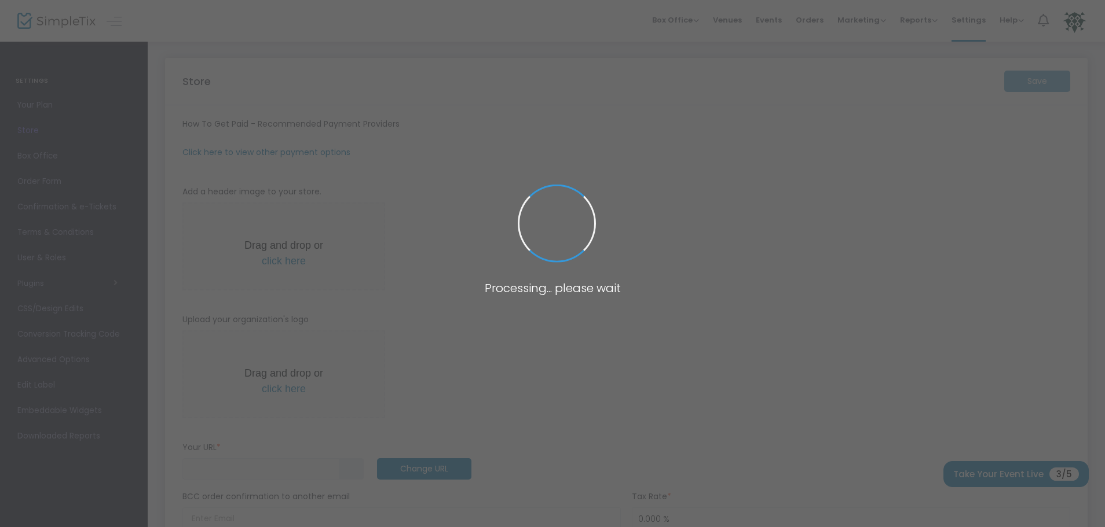
type input "[URL]"
radio input "false"
radio input "true"
type input "Village of [PERSON_NAME][GEOGRAPHIC_DATA]"
type input "[PHONE_NUMBER]"
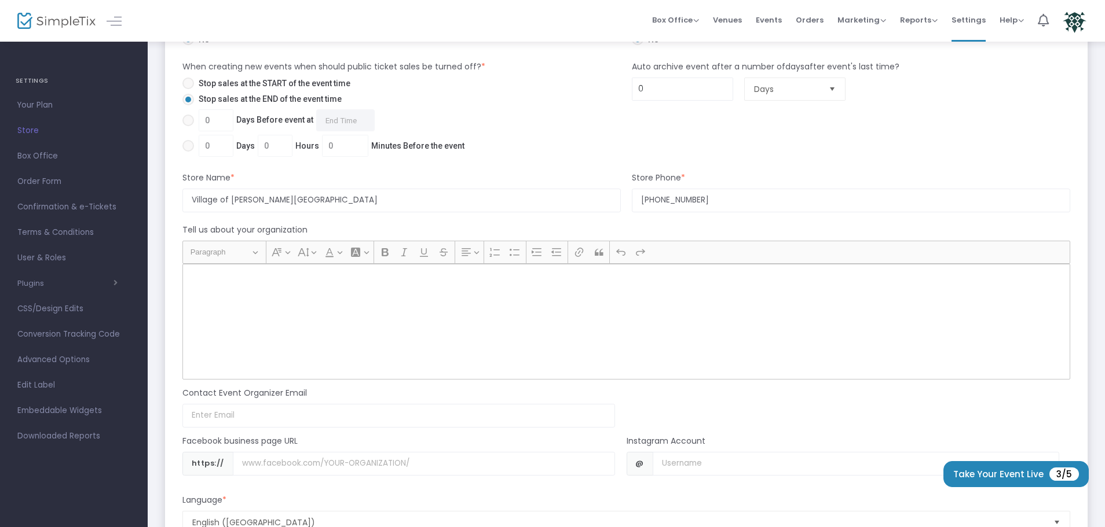
scroll to position [855, 0]
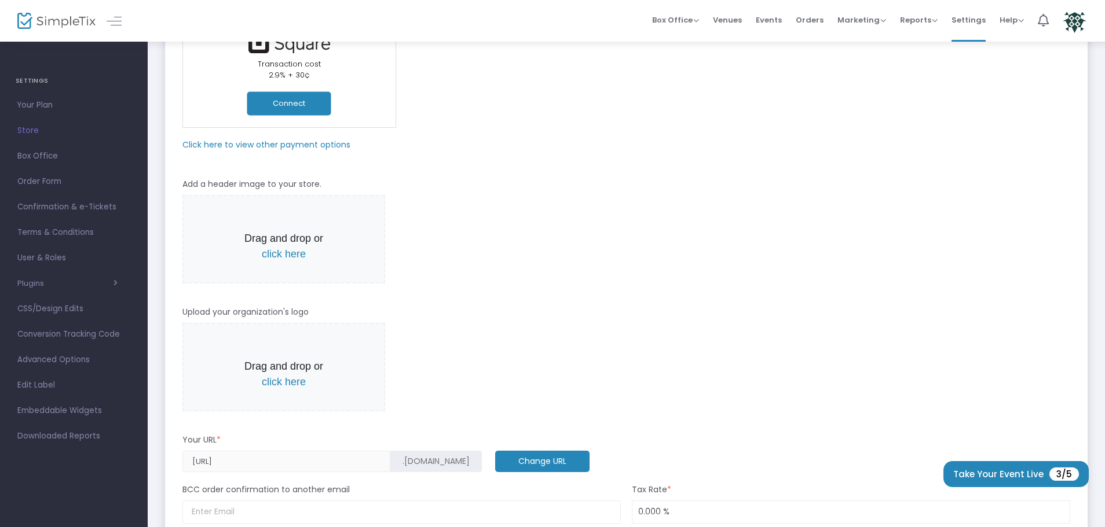
drag, startPoint x: 569, startPoint y: 267, endPoint x: 569, endPoint y: 258, distance: 9.3
click at [569, 266] on div "Drag and drop or click here" at bounding box center [626, 239] width 888 height 89
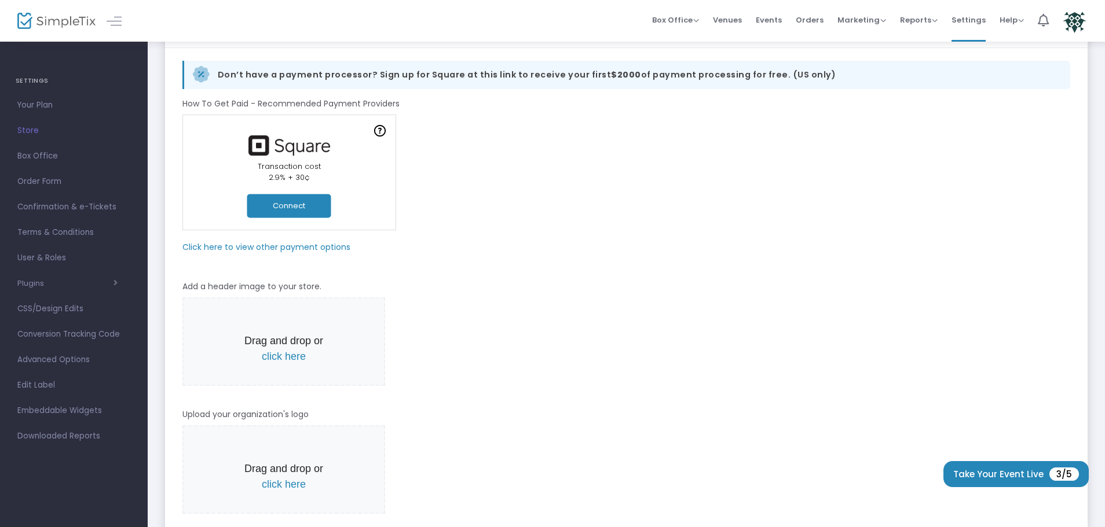
scroll to position [0, 0]
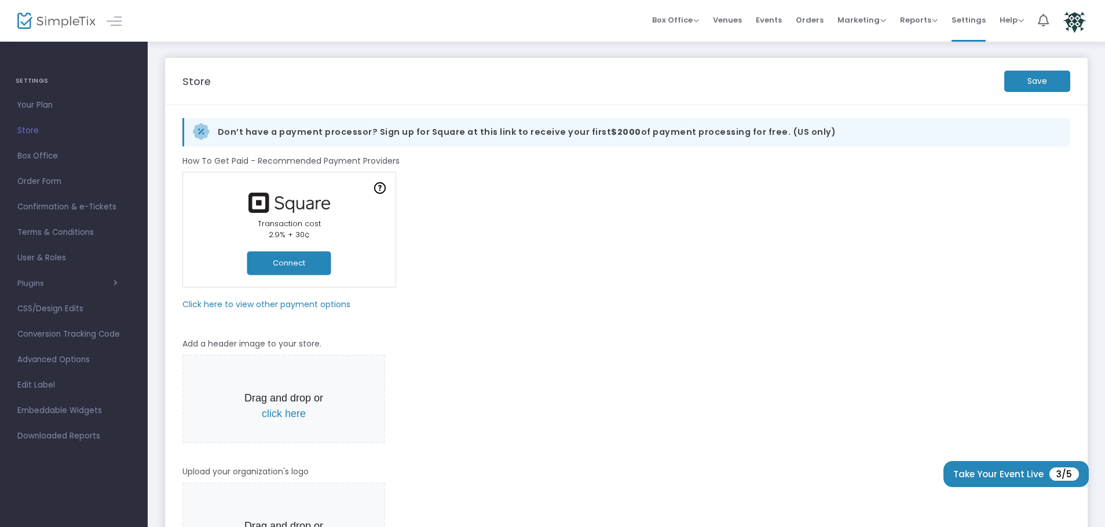
click at [566, 255] on div "Online Orders Transaction cost 2% + 0.79¢ Create a new payment account In-Perso…" at bounding box center [626, 230] width 899 height 116
